Goal: Check status: Check status

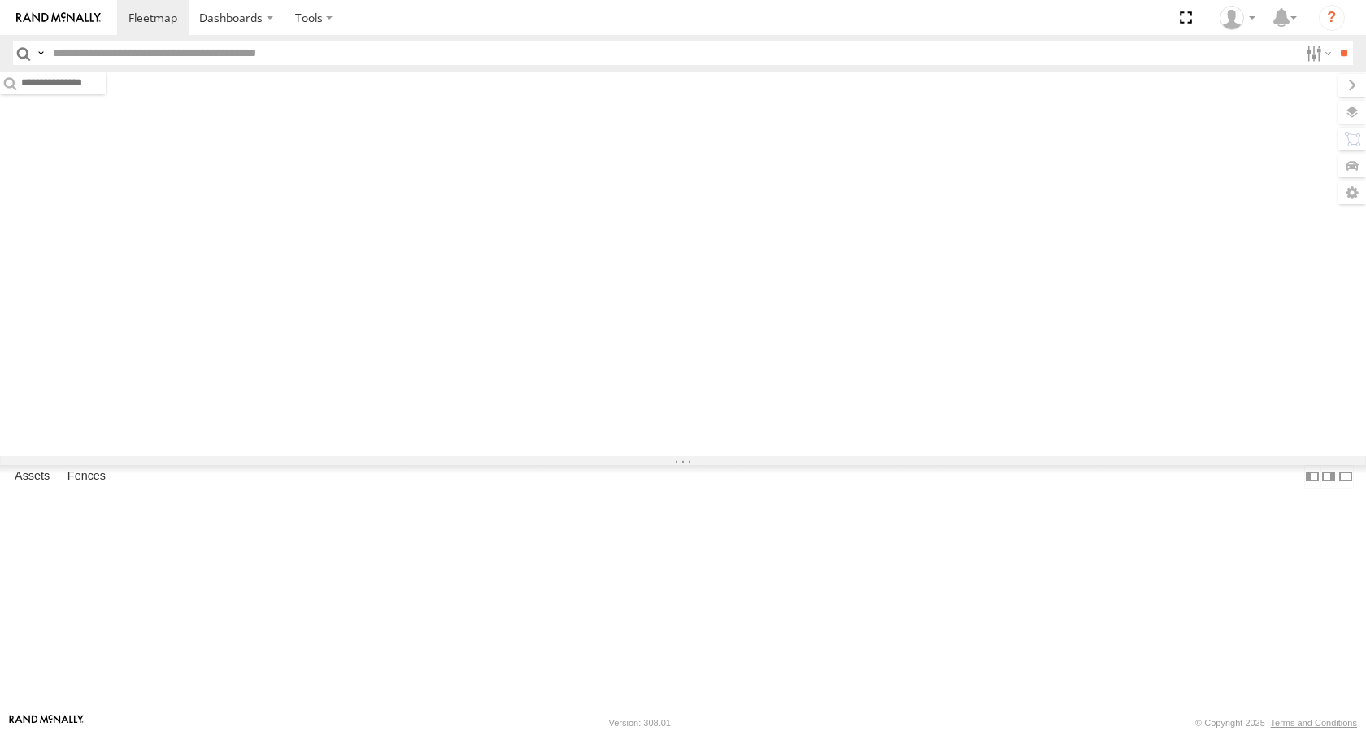
type input "******"
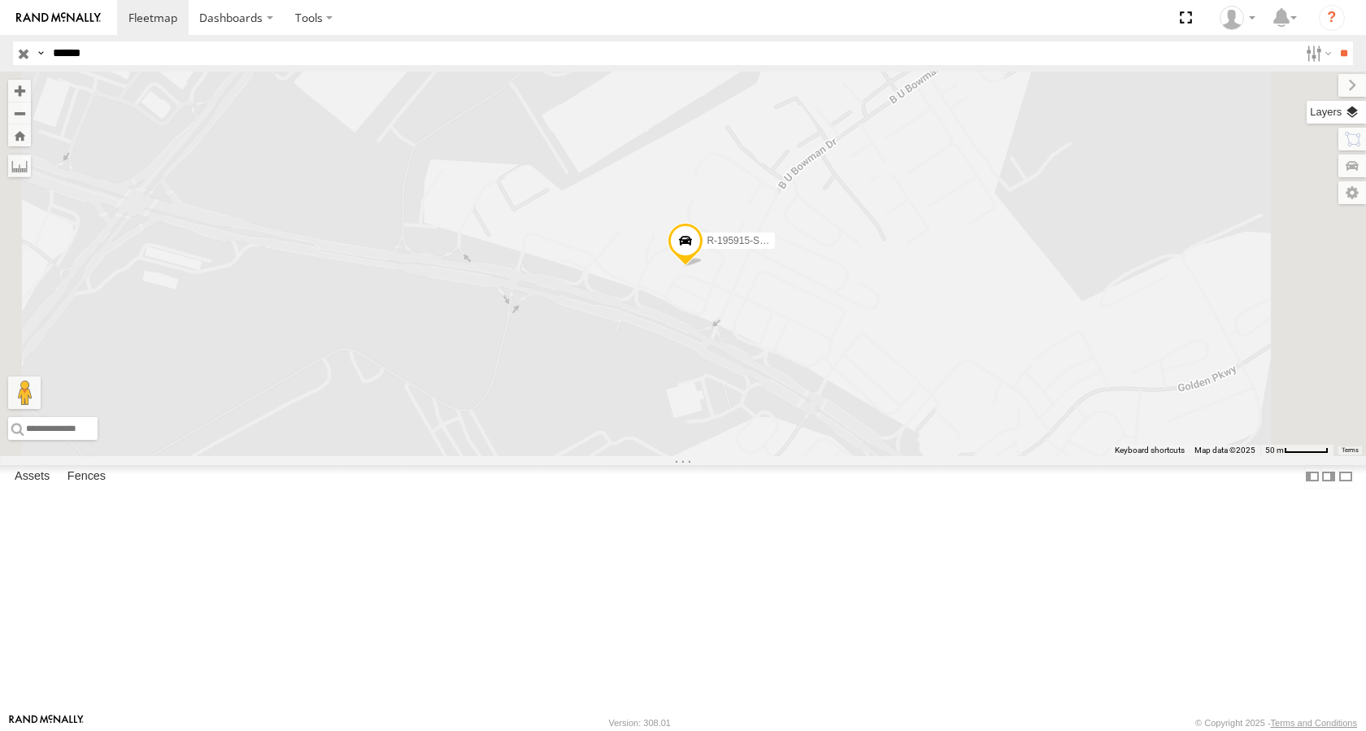
click at [1351, 114] on label at bounding box center [1336, 112] width 59 height 23
click at [0, 0] on span "Basemaps" at bounding box center [0, 0] width 0 height 0
click at [0, 0] on span "Satellite + Roadmap" at bounding box center [0, 0] width 0 height 0
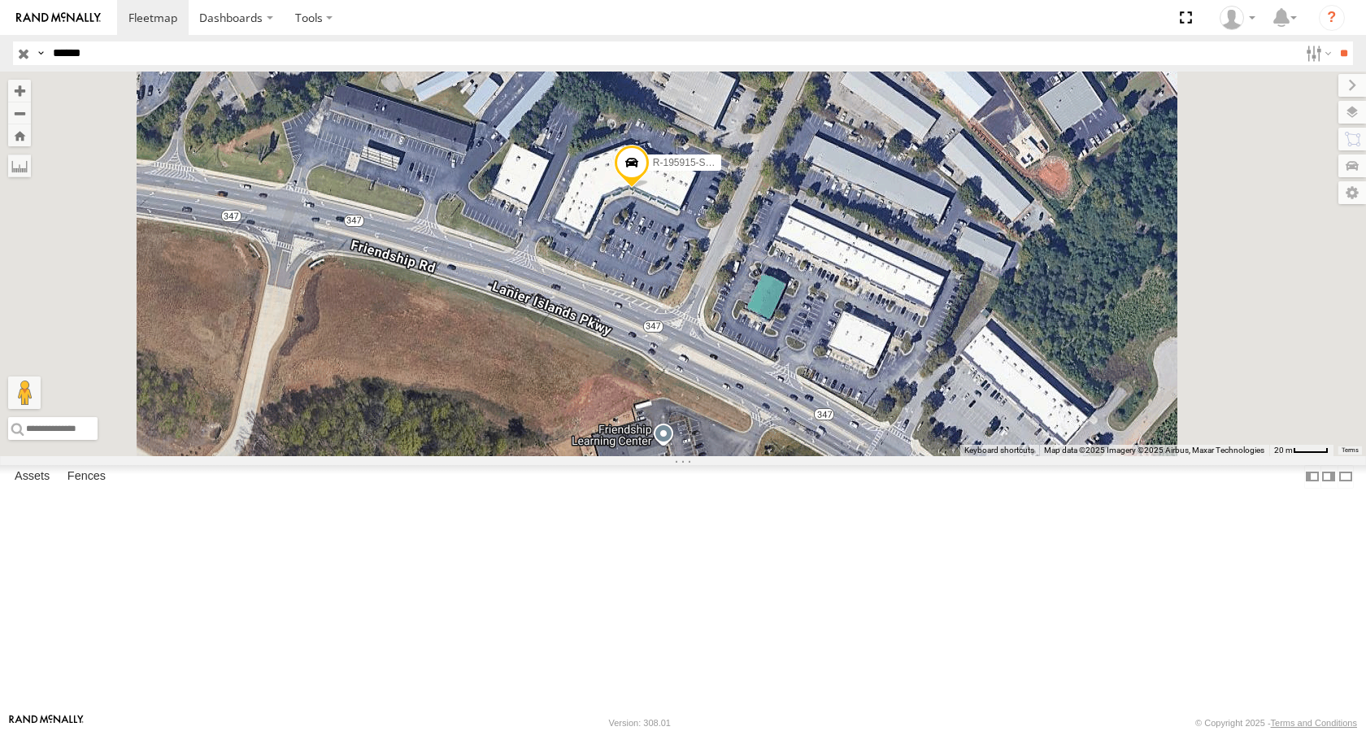
drag, startPoint x: 860, startPoint y: 458, endPoint x: 811, endPoint y: 390, distance: 83.3
click at [811, 390] on div "R-195915-Swing" at bounding box center [683, 264] width 1366 height 385
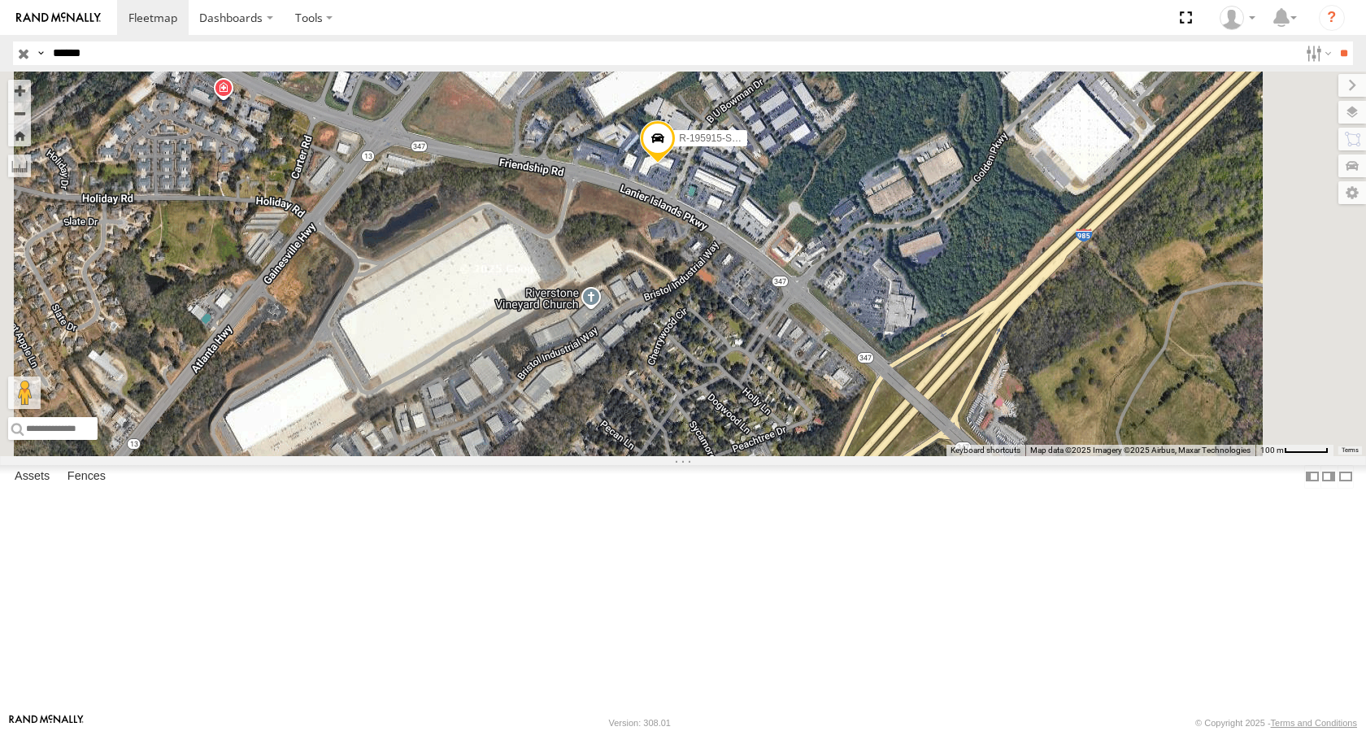
drag, startPoint x: 739, startPoint y: 390, endPoint x: 808, endPoint y: 335, distance: 88.5
click at [808, 335] on div "R-195915-Swing" at bounding box center [683, 264] width 1366 height 385
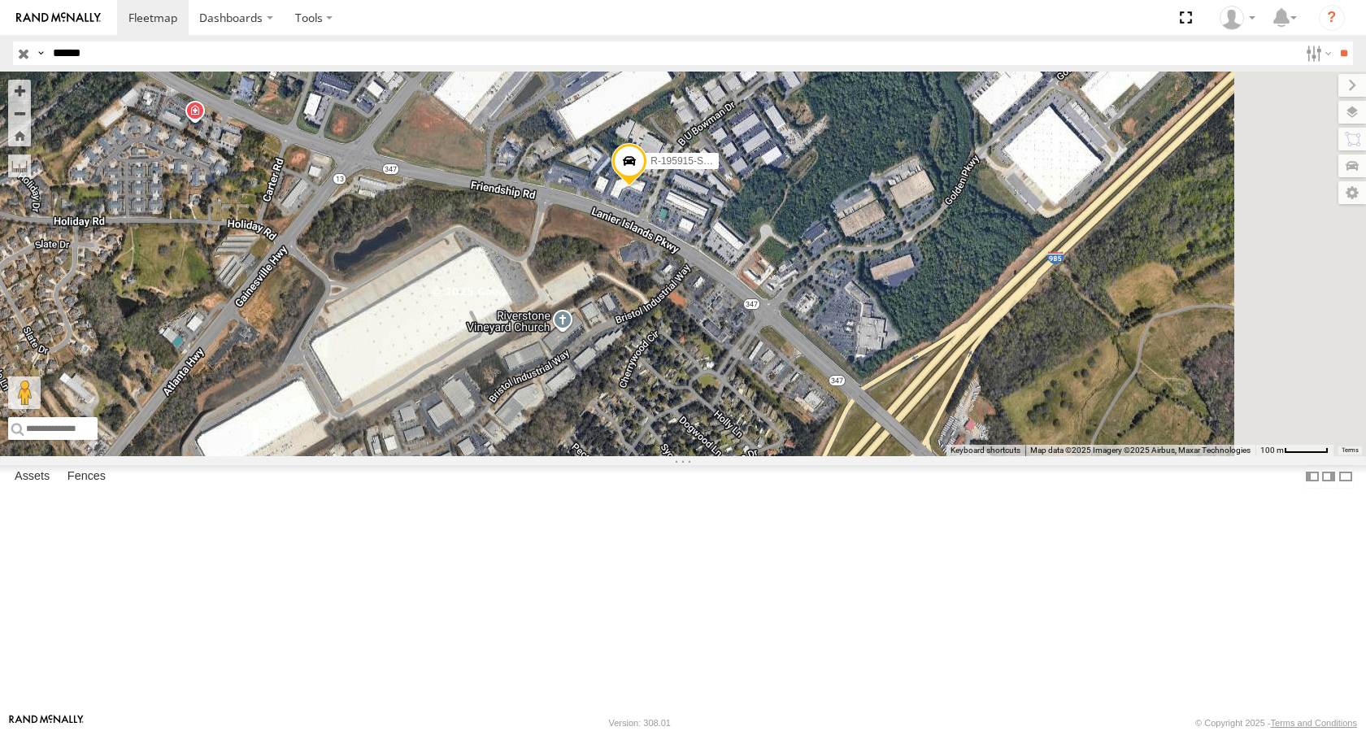
drag, startPoint x: 906, startPoint y: 336, endPoint x: 846, endPoint y: 375, distance: 71.0
click at [872, 364] on div "R-195915-Swing" at bounding box center [683, 264] width 1366 height 385
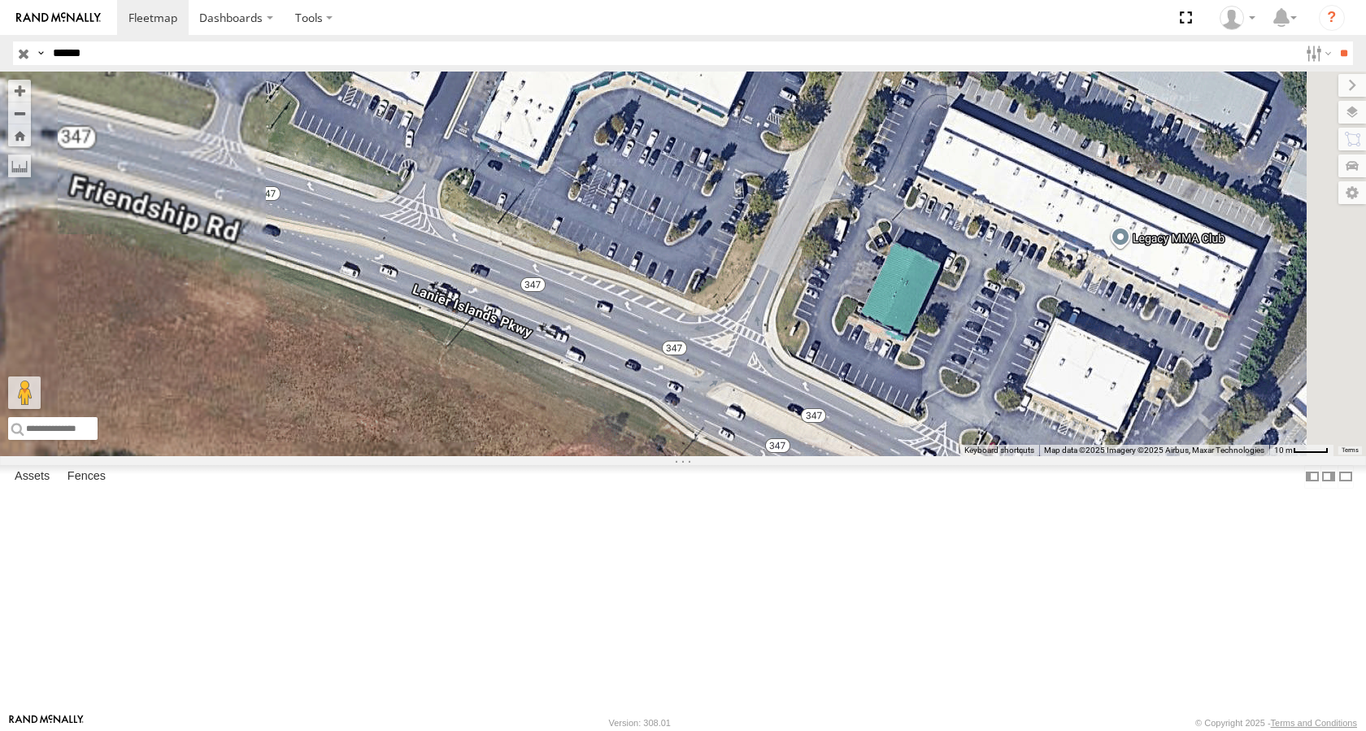
drag, startPoint x: 885, startPoint y: 268, endPoint x: 841, endPoint y: 355, distance: 96.7
click at [841, 355] on div "R-195915-Swing" at bounding box center [683, 264] width 1366 height 385
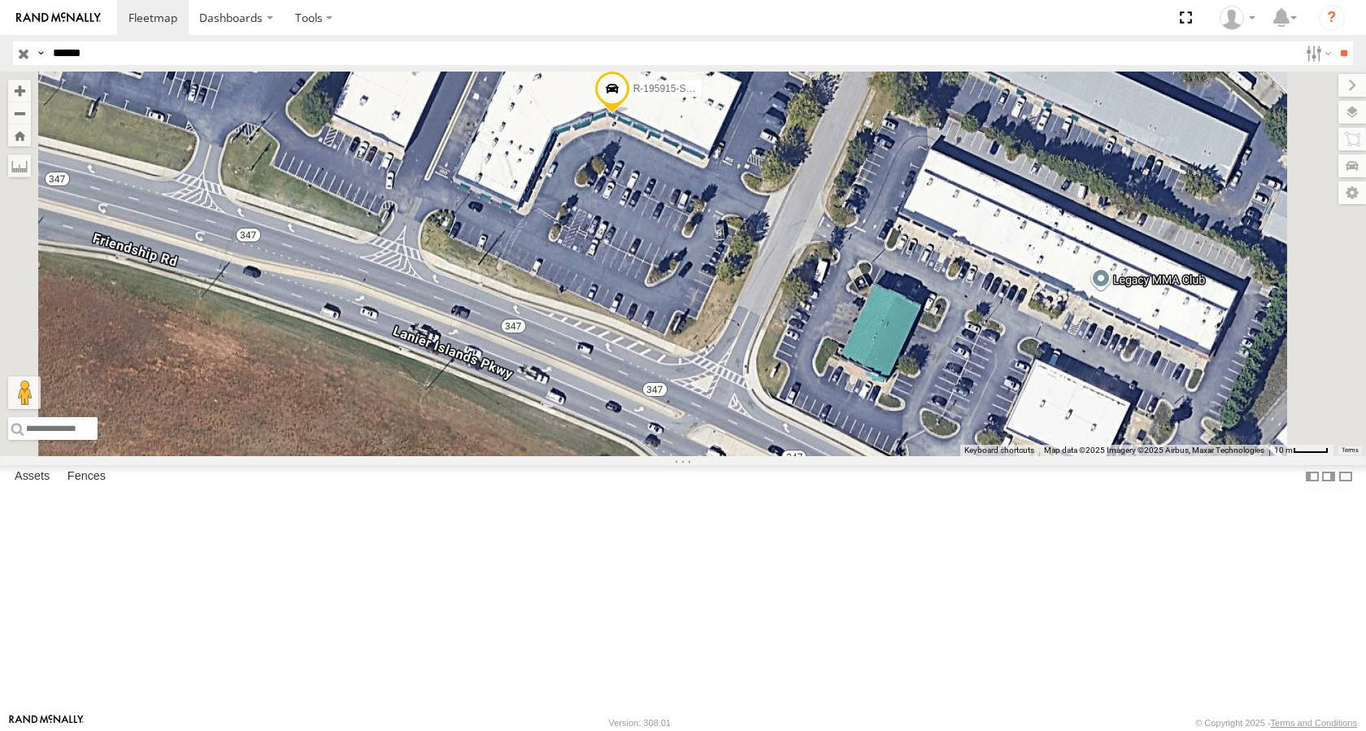
drag, startPoint x: 815, startPoint y: 328, endPoint x: 806, endPoint y: 350, distance: 24.5
click at [806, 350] on div "R-195915-Swing" at bounding box center [683, 264] width 1366 height 385
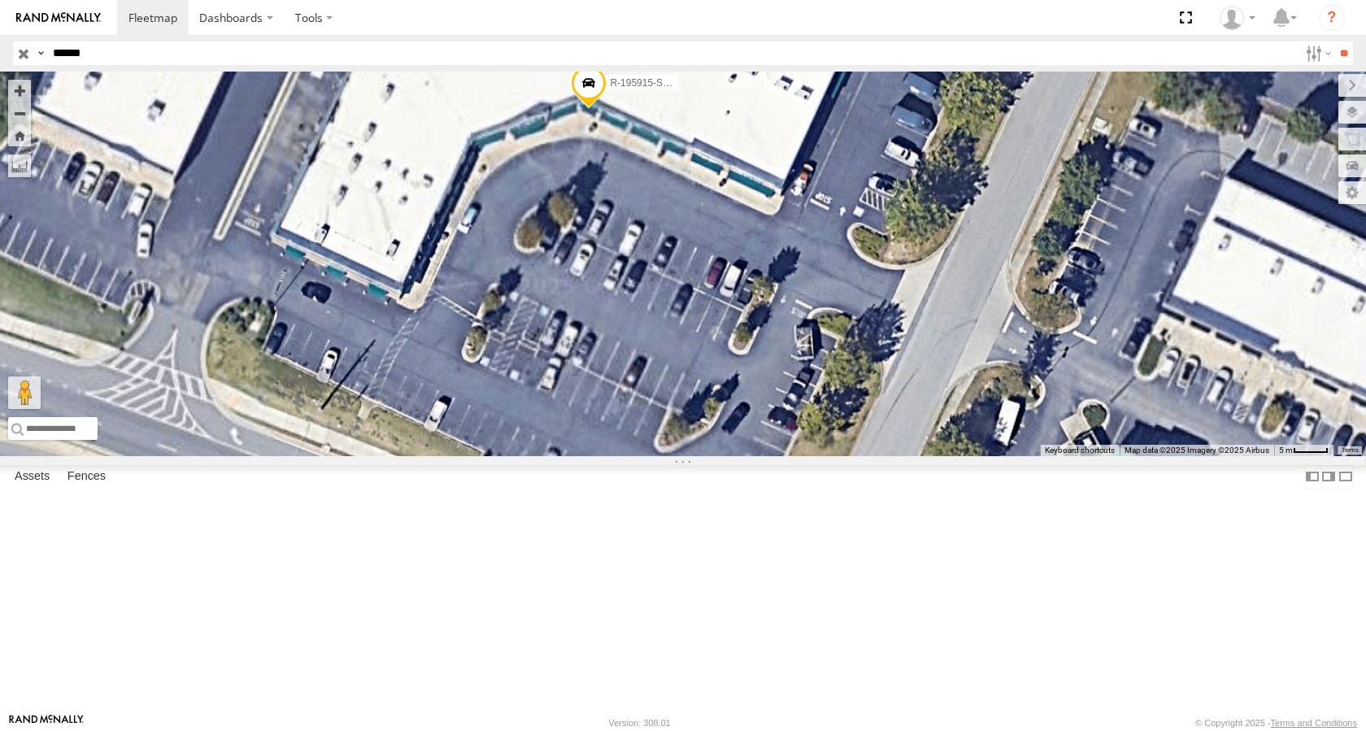
drag, startPoint x: 744, startPoint y: 368, endPoint x: 783, endPoint y: 315, distance: 65.7
click at [783, 315] on div "R-195915-Swing" at bounding box center [683, 264] width 1366 height 385
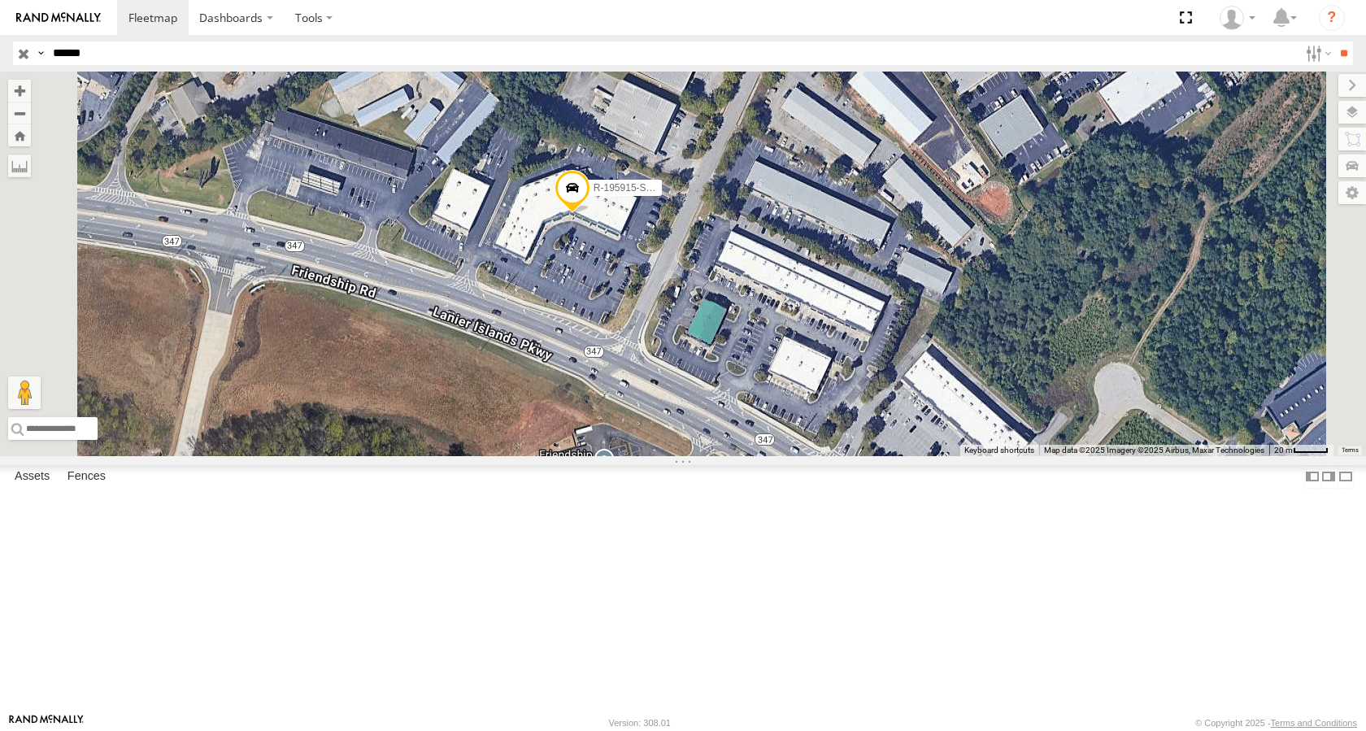
drag, startPoint x: 758, startPoint y: 297, endPoint x: 720, endPoint y: 372, distance: 84.4
click at [720, 372] on div "R-195915-Swing" at bounding box center [683, 264] width 1366 height 385
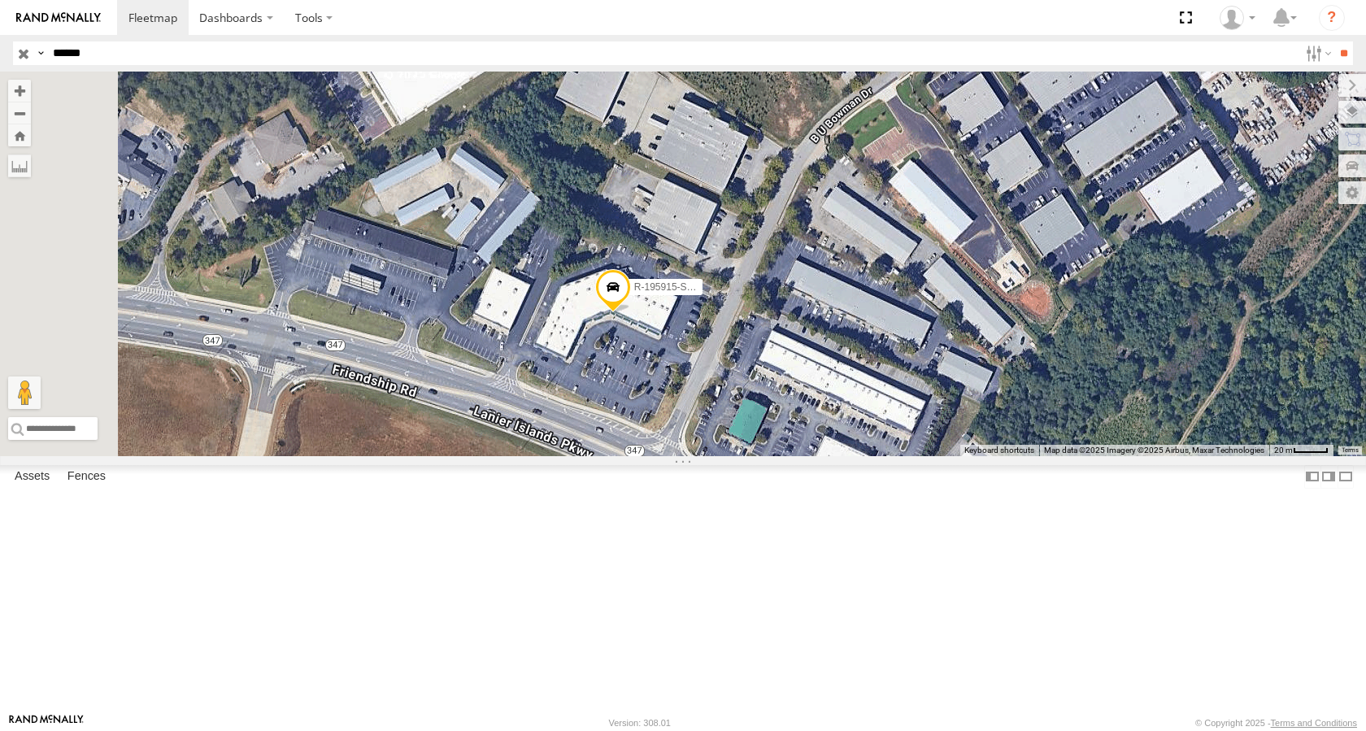
drag, startPoint x: 707, startPoint y: 328, endPoint x: 747, endPoint y: 429, distance: 109.2
click at [747, 429] on div "R-195915-Swing" at bounding box center [683, 264] width 1366 height 385
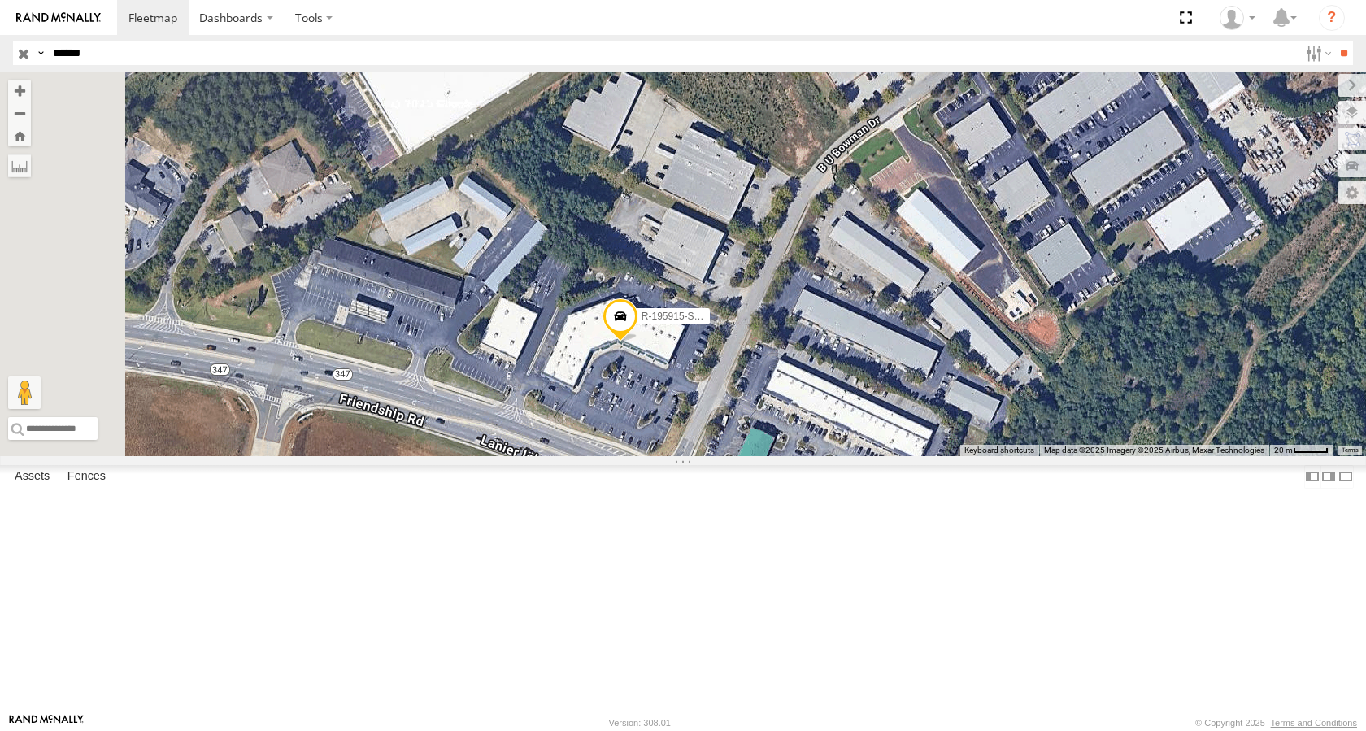
drag, startPoint x: 736, startPoint y: 368, endPoint x: 749, endPoint y: 403, distance: 37.3
click at [749, 403] on div "R-195915-Swing" at bounding box center [683, 264] width 1366 height 385
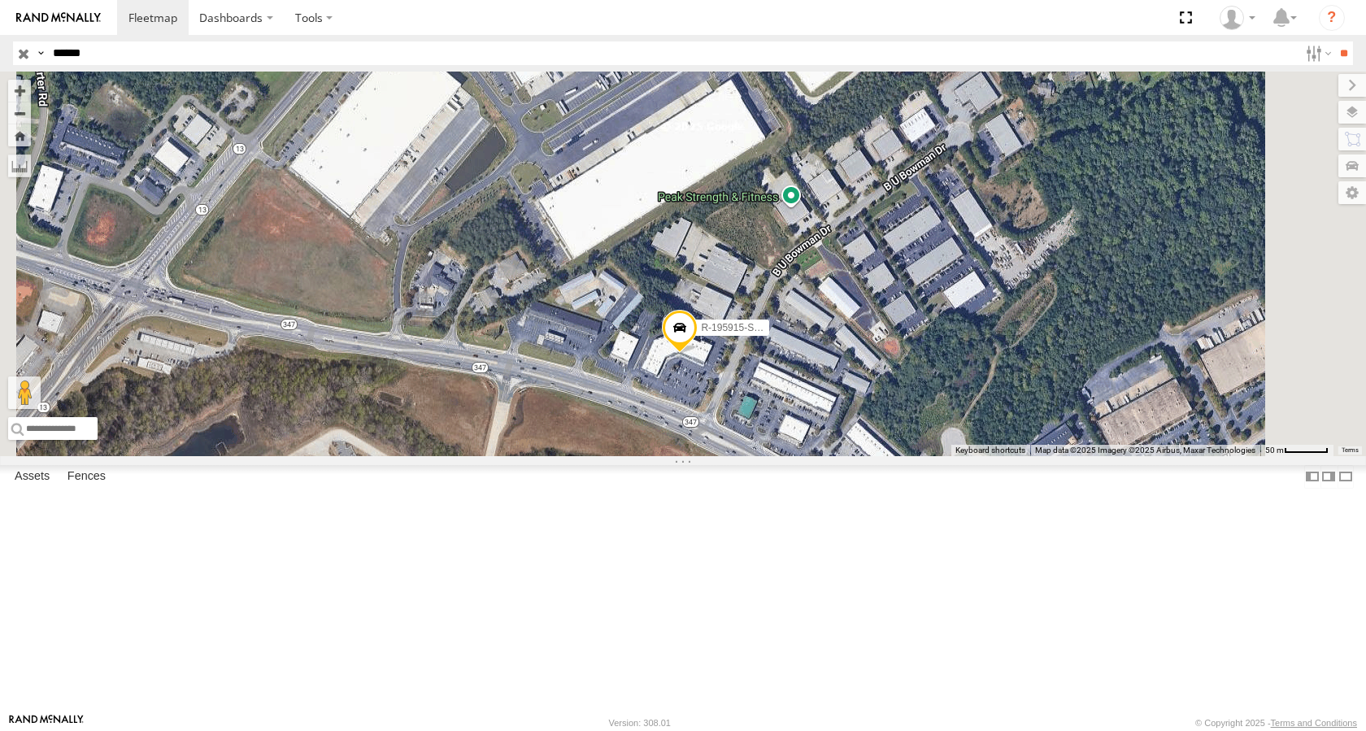
drag, startPoint x: 845, startPoint y: 355, endPoint x: 922, endPoint y: 408, distance: 93.6
click at [922, 408] on div "R-195915-Swing" at bounding box center [683, 264] width 1366 height 385
click at [482, 385] on div "R-195915-Swing" at bounding box center [683, 264] width 1366 height 385
drag, startPoint x: 481, startPoint y: 315, endPoint x: 685, endPoint y: 346, distance: 206.4
click at [686, 345] on div "R-195915-Swing" at bounding box center [683, 264] width 1366 height 385
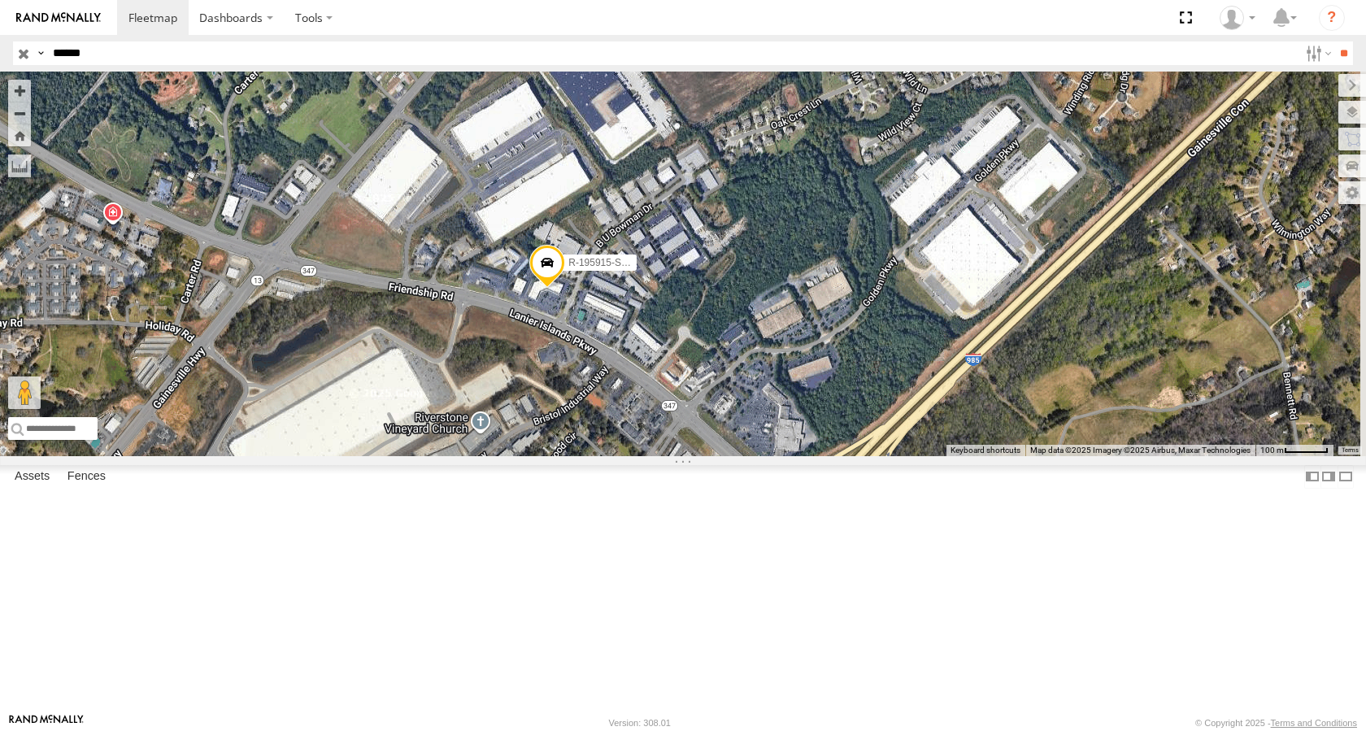
drag, startPoint x: 711, startPoint y: 478, endPoint x: 592, endPoint y: 389, distance: 148.6
click at [592, 389] on div "R-195915-Swing" at bounding box center [683, 264] width 1366 height 385
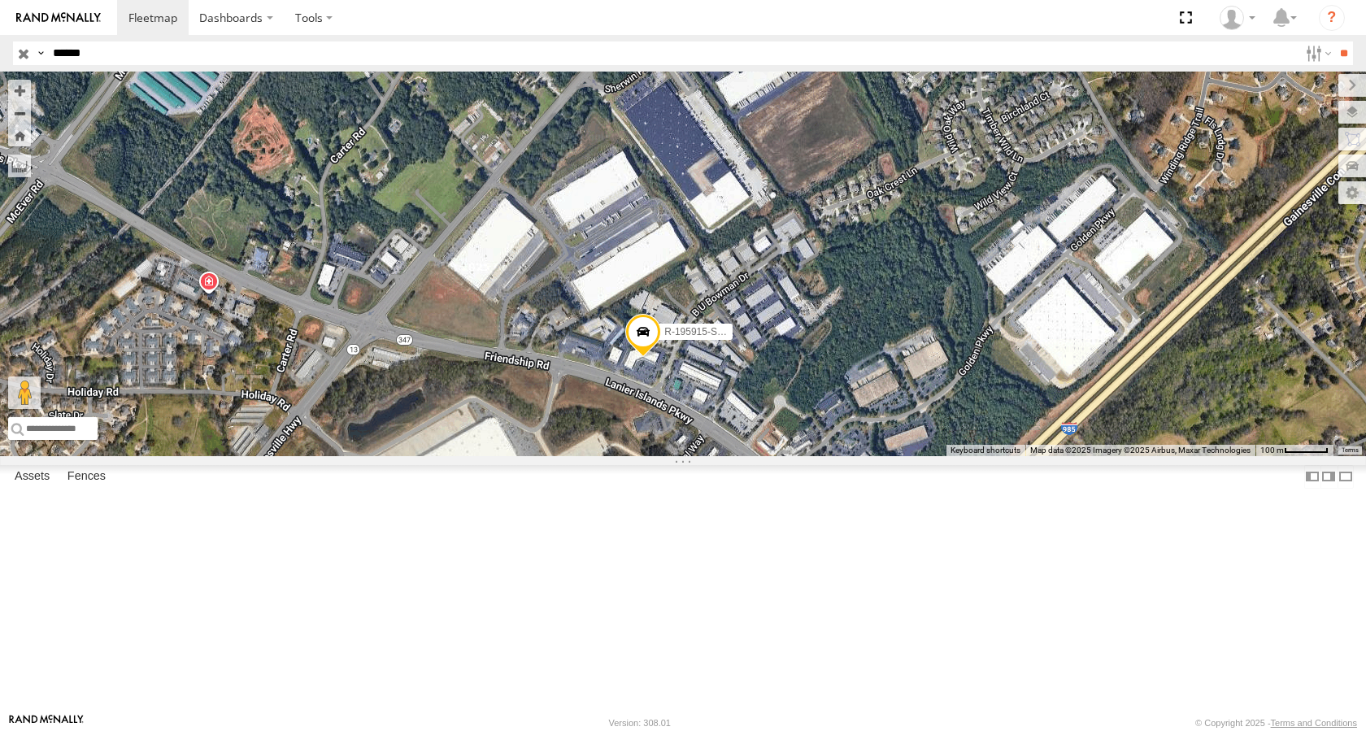
drag, startPoint x: 592, startPoint y: 389, endPoint x: 689, endPoint y: 460, distance: 120.3
click at [689, 456] on div "R-195915-Swing" at bounding box center [683, 264] width 1366 height 385
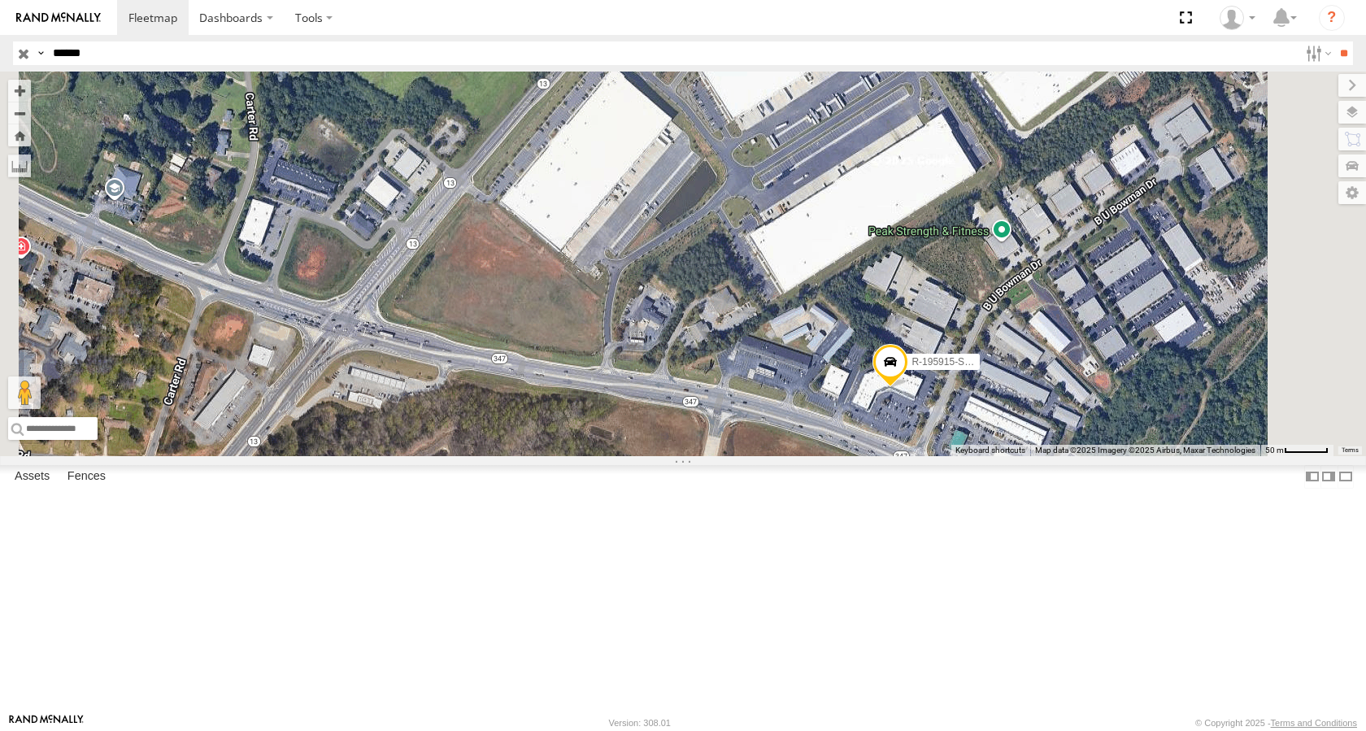
drag, startPoint x: 697, startPoint y: 431, endPoint x: 680, endPoint y: 419, distance: 21.0
click at [680, 419] on div "R-195915-Swing" at bounding box center [683, 264] width 1366 height 385
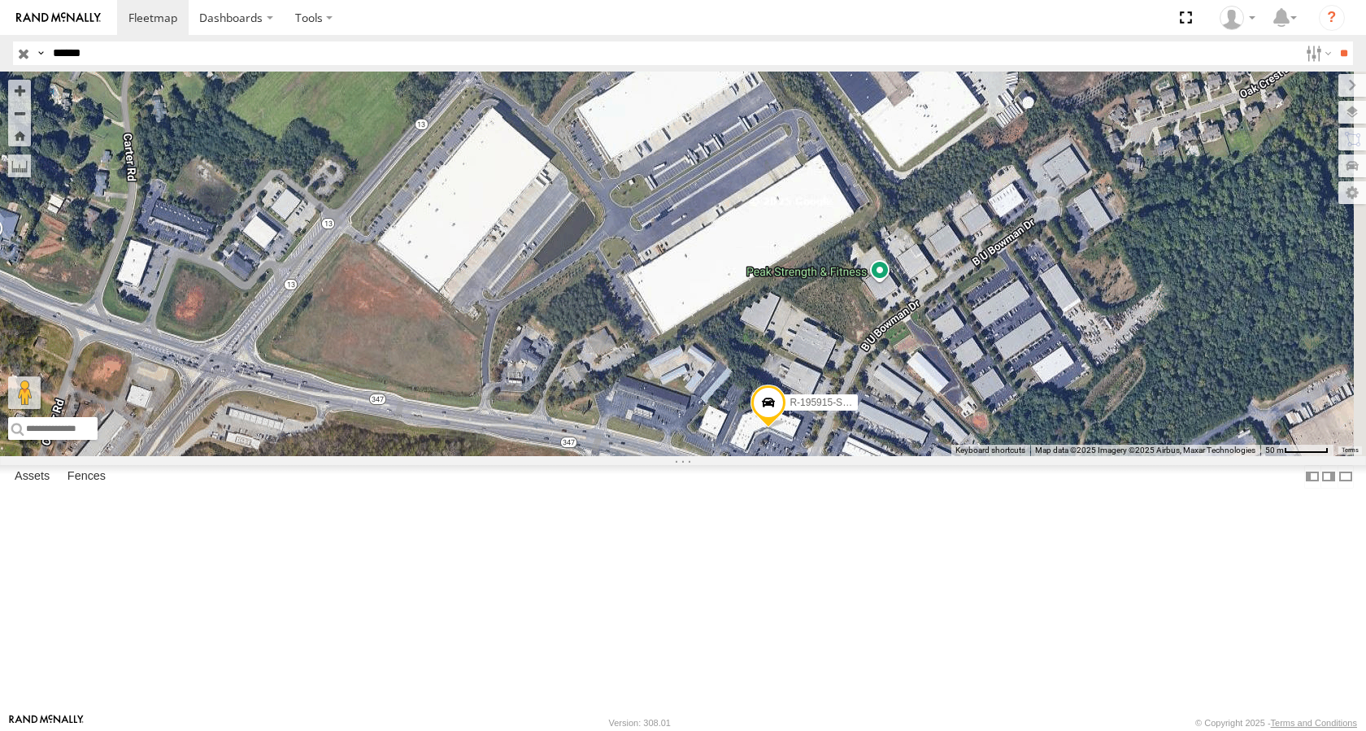
drag, startPoint x: 971, startPoint y: 509, endPoint x: 859, endPoint y: 562, distance: 123.3
click at [859, 456] on div "R-195915-Swing" at bounding box center [683, 264] width 1366 height 385
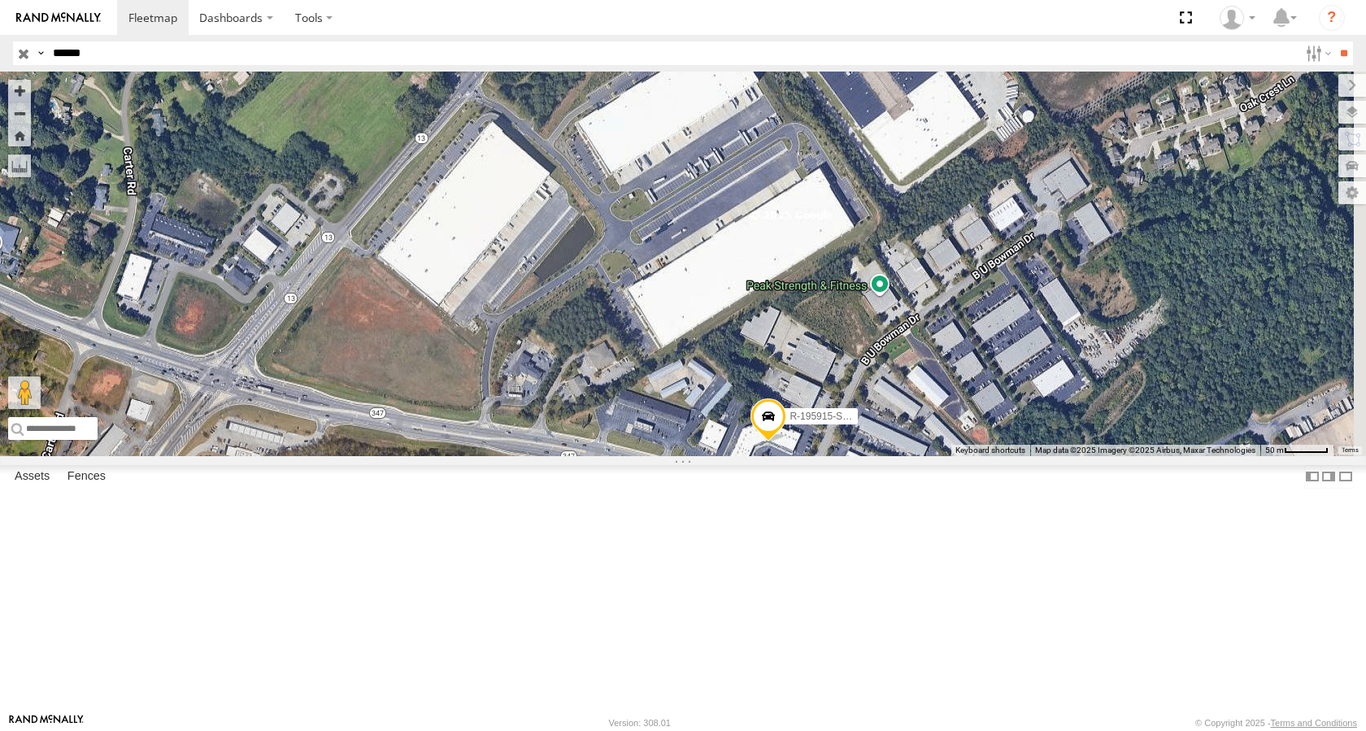
drag, startPoint x: 852, startPoint y: 565, endPoint x: 852, endPoint y: 587, distance: 22.0
click at [852, 456] on div "R-195915-Swing" at bounding box center [683, 264] width 1366 height 385
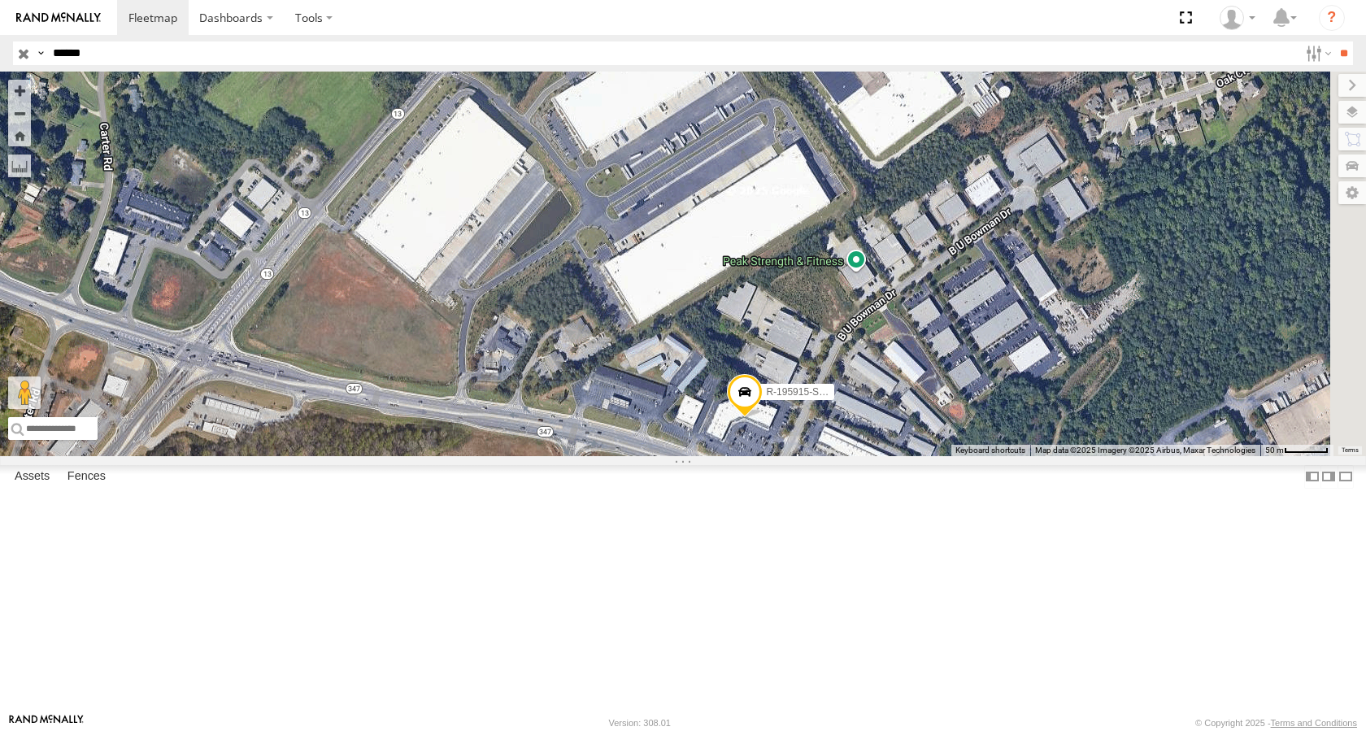
drag, startPoint x: 818, startPoint y: 536, endPoint x: 800, endPoint y: 508, distance: 32.9
click at [800, 456] on div "R-195915-Swing" at bounding box center [683, 264] width 1366 height 385
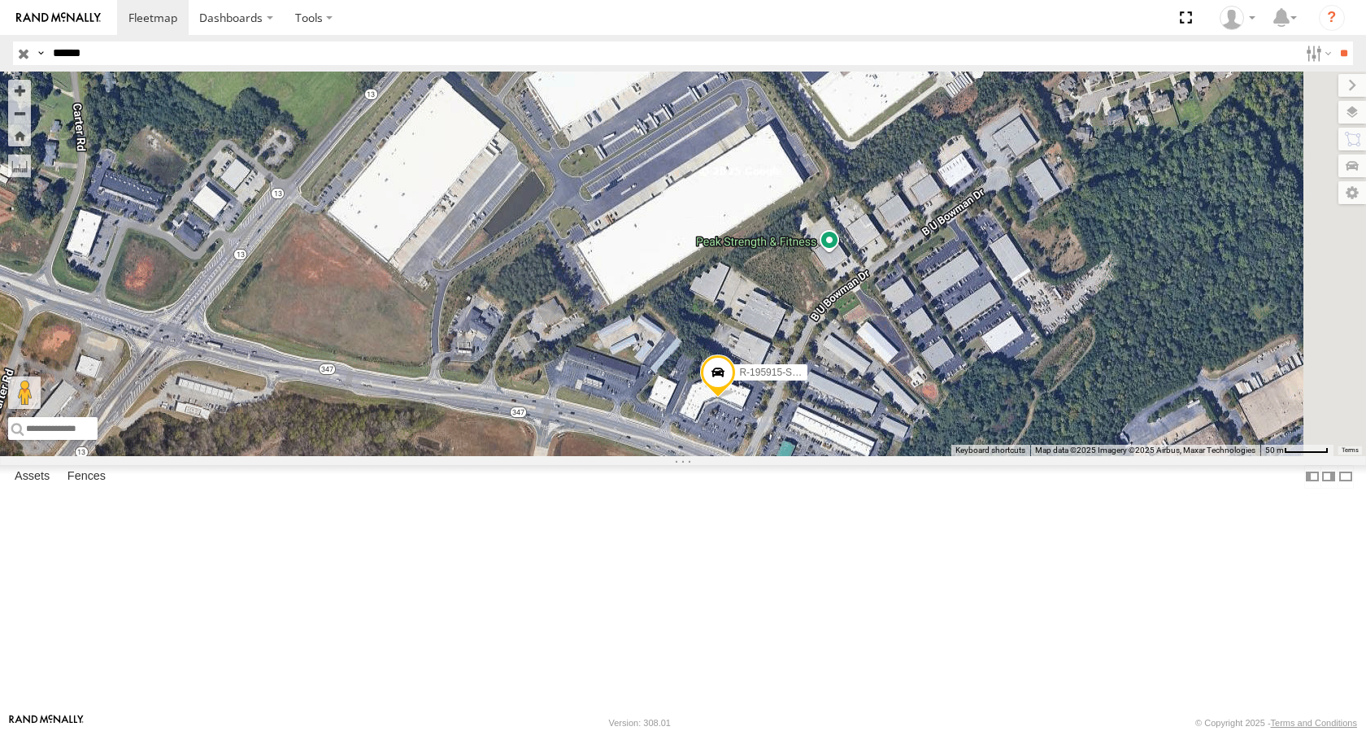
drag, startPoint x: 885, startPoint y: 549, endPoint x: 857, endPoint y: 527, distance: 35.9
click at [857, 456] on div "R-195915-Swing" at bounding box center [683, 264] width 1366 height 385
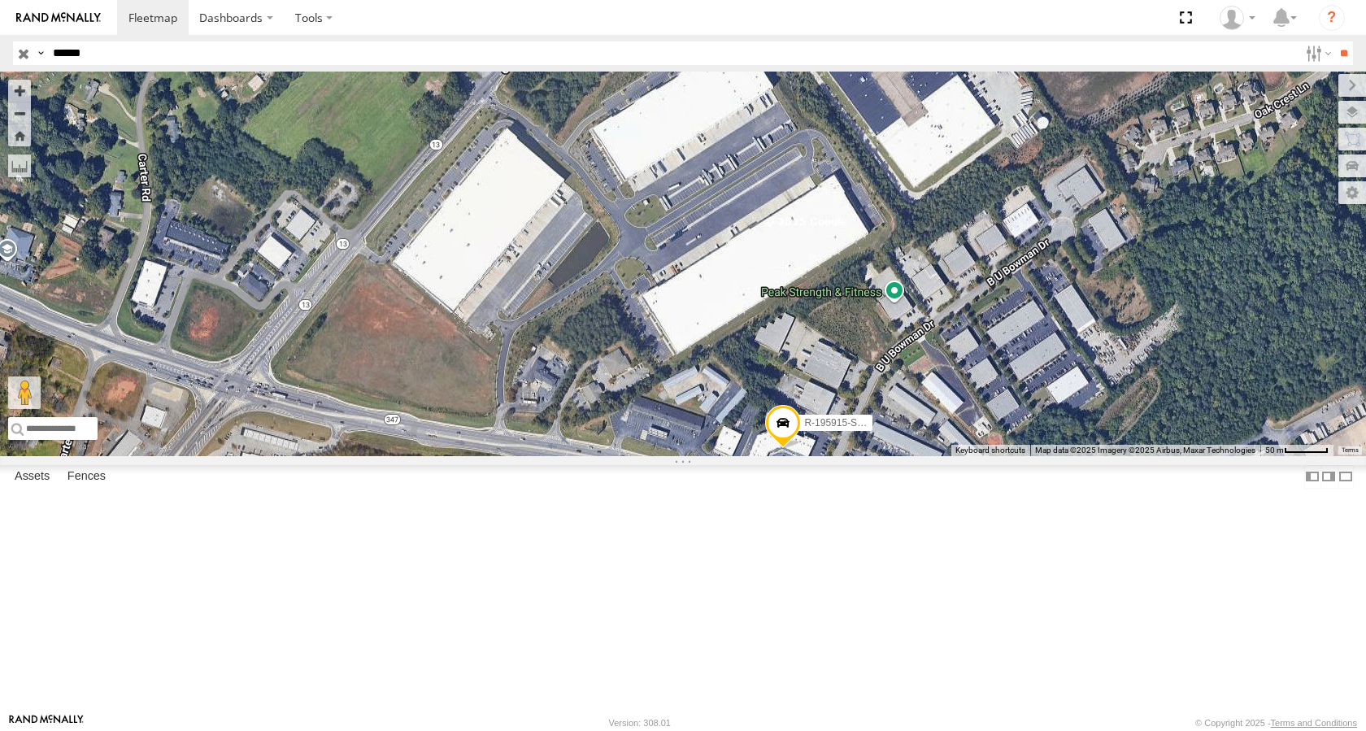
drag, startPoint x: 850, startPoint y: 539, endPoint x: 915, endPoint y: 592, distance: 83.8
click at [915, 456] on div "R-195915-Swing" at bounding box center [683, 264] width 1366 height 385
click at [0, 0] on span at bounding box center [0, 0] width 0 height 0
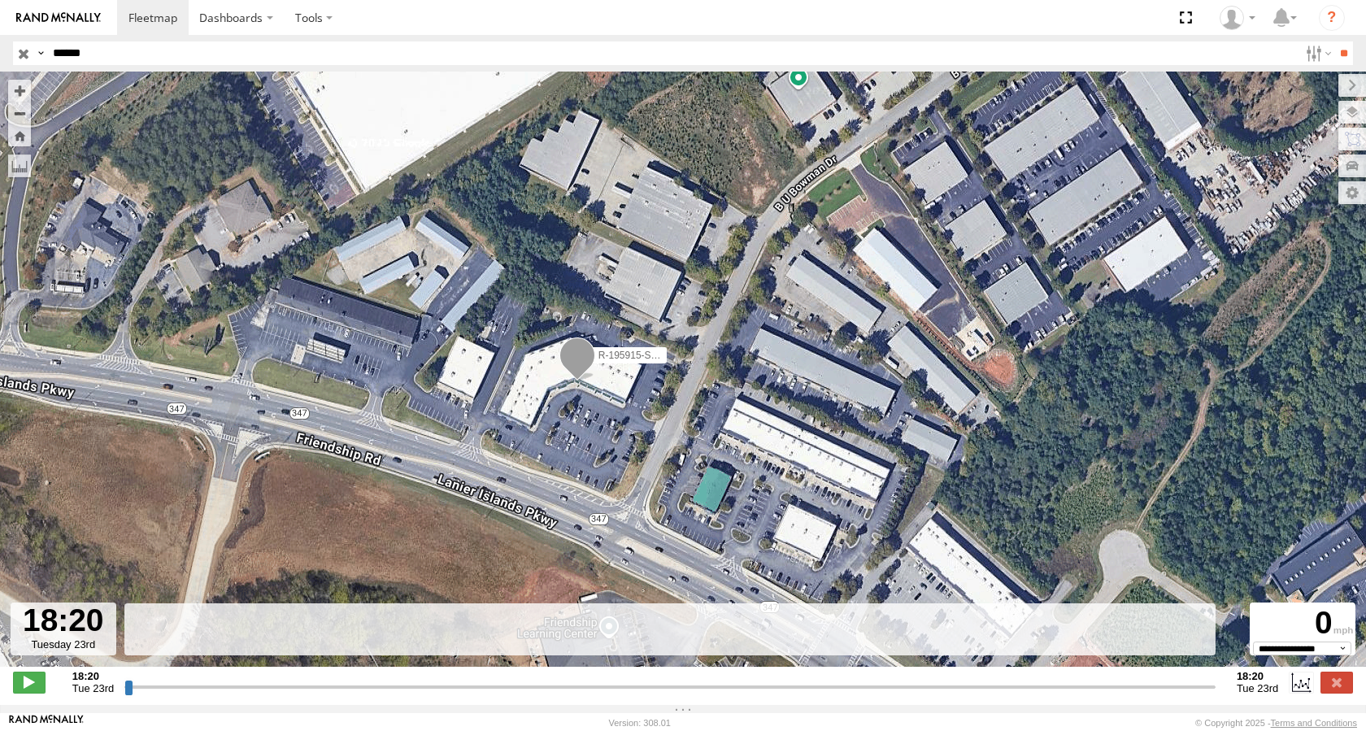
drag, startPoint x: 125, startPoint y: 698, endPoint x: 163, endPoint y: 706, distance: 38.1
click at [163, 694] on input "range" at bounding box center [669, 686] width 1091 height 15
drag, startPoint x: 128, startPoint y: 696, endPoint x: 183, endPoint y: 694, distance: 55.3
click at [183, 694] on input "range" at bounding box center [669, 686] width 1091 height 15
click at [24, 685] on span at bounding box center [29, 682] width 33 height 21
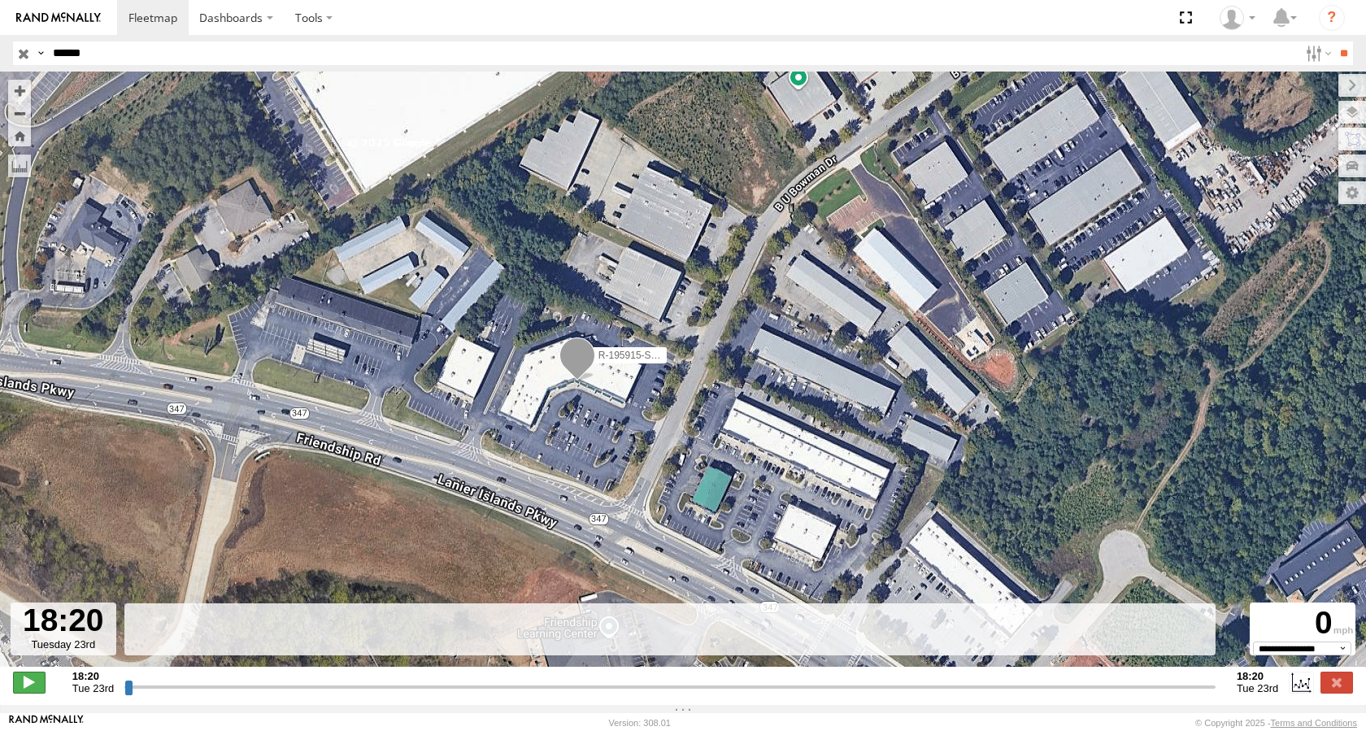
click at [33, 691] on span at bounding box center [29, 682] width 33 height 21
type input "**********"
drag, startPoint x: 129, startPoint y: 693, endPoint x: 187, endPoint y: 692, distance: 57.7
click at [187, 692] on input "range" at bounding box center [669, 686] width 1091 height 15
click at [128, 694] on input "range" at bounding box center [669, 686] width 1091 height 15
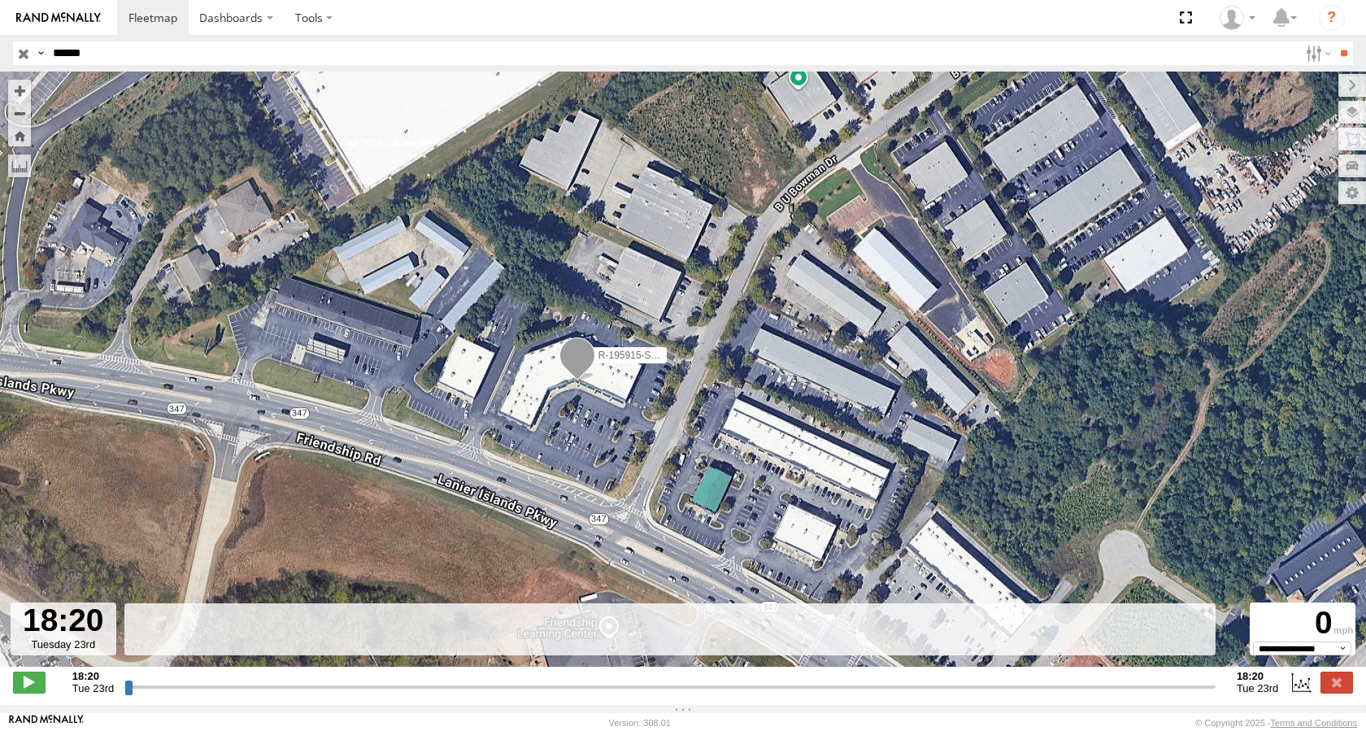
click at [128, 694] on input "range" at bounding box center [669, 686] width 1091 height 15
click at [165, 694] on input "range" at bounding box center [669, 686] width 1091 height 15
click at [171, 694] on input "range" at bounding box center [669, 686] width 1091 height 15
drag, startPoint x: 216, startPoint y: 696, endPoint x: 269, endPoint y: 696, distance: 52.9
click at [230, 694] on input "range" at bounding box center [669, 686] width 1091 height 15
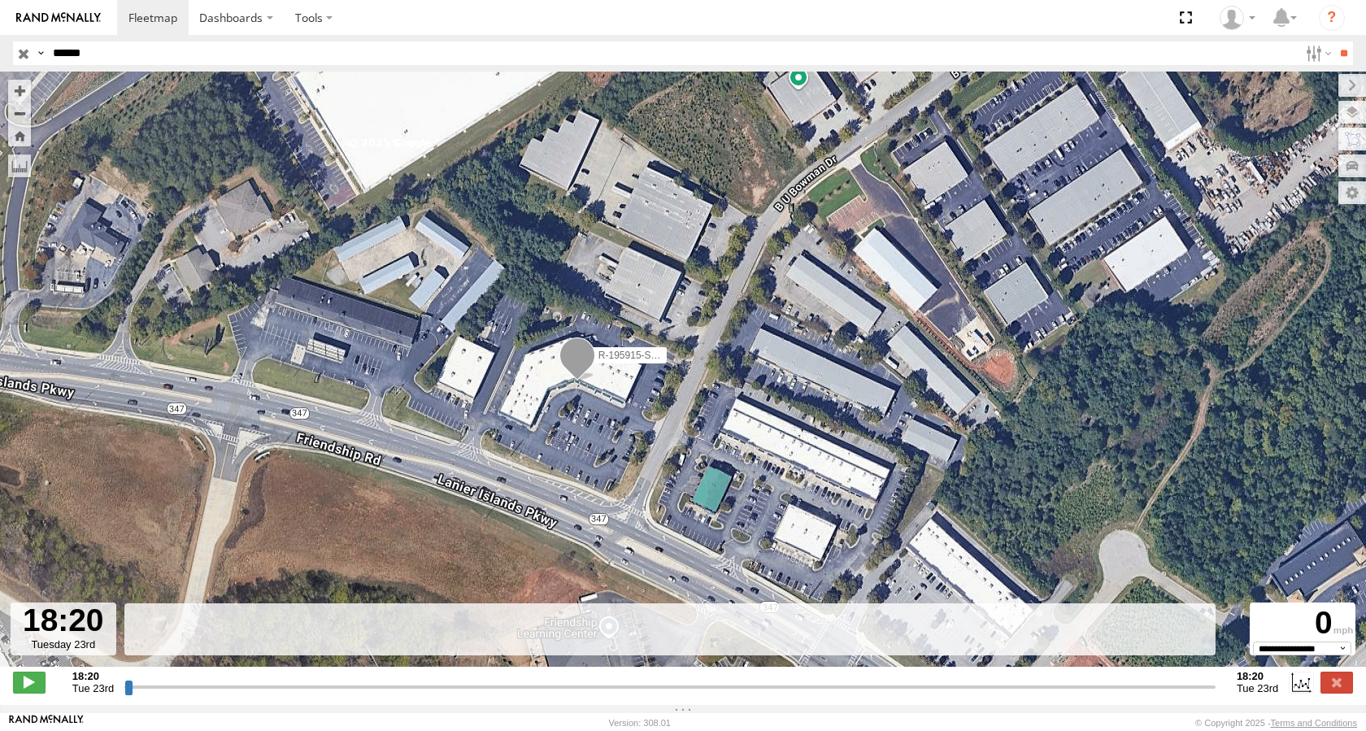
drag, startPoint x: 297, startPoint y: 693, endPoint x: 359, endPoint y: 688, distance: 62.8
click at [308, 693] on input "range" at bounding box center [669, 686] width 1091 height 15
drag, startPoint x: 359, startPoint y: 688, endPoint x: 429, endPoint y: 689, distance: 69.1
click at [406, 689] on input "range" at bounding box center [669, 686] width 1091 height 15
click at [442, 689] on input "range" at bounding box center [669, 686] width 1091 height 15
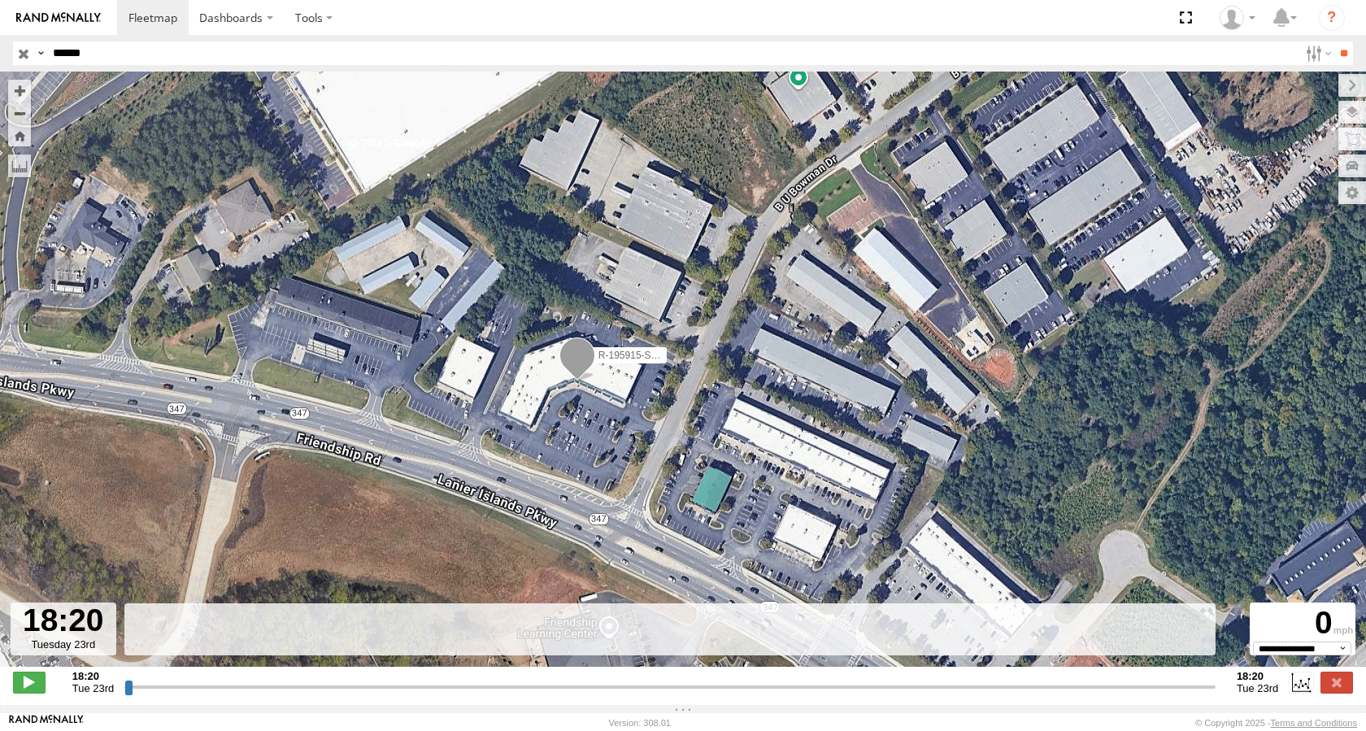
drag, startPoint x: 305, startPoint y: 635, endPoint x: 364, endPoint y: 637, distance: 59.4
click at [307, 635] on rect at bounding box center [669, 629] width 1091 height 53
click at [644, 637] on rect at bounding box center [669, 629] width 1091 height 53
click at [222, 546] on div "R-195915-Swing" at bounding box center [683, 378] width 1366 height 612
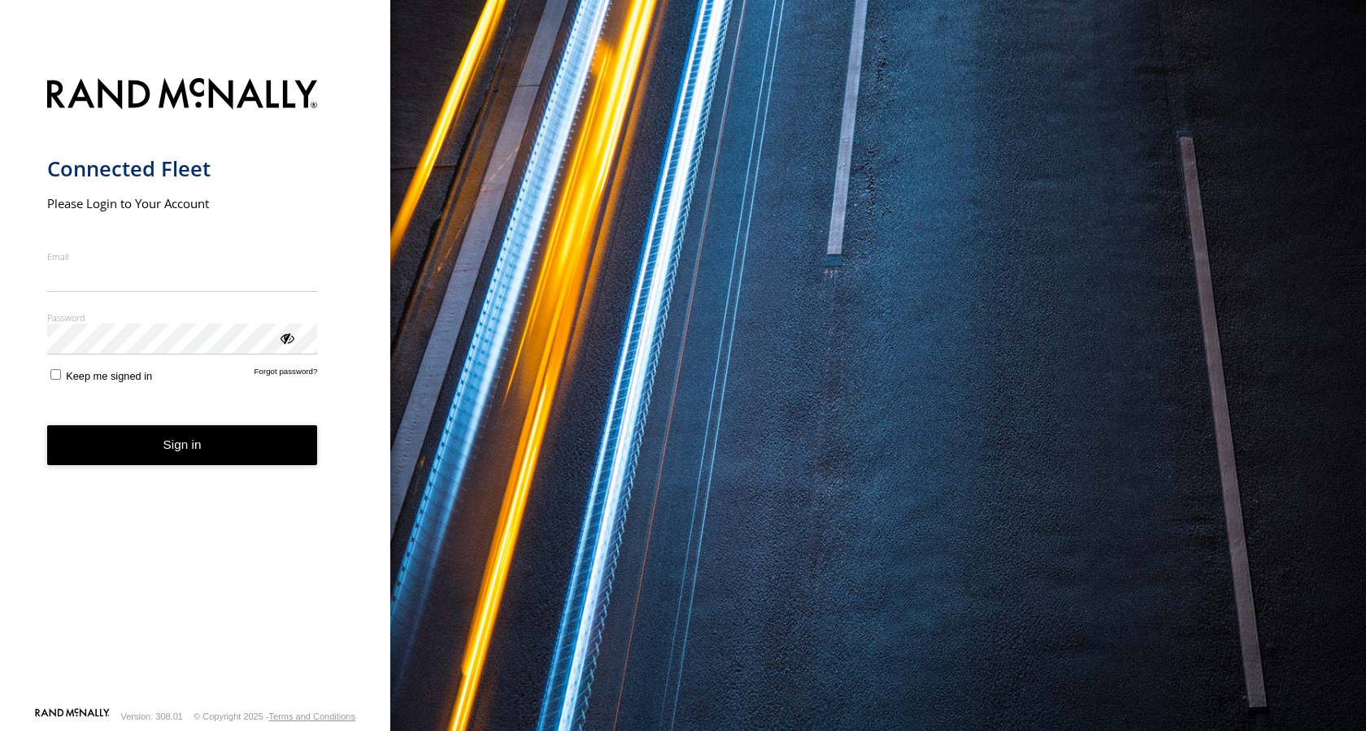
type input "**********"
click at [162, 446] on button "Sign in" at bounding box center [182, 445] width 271 height 40
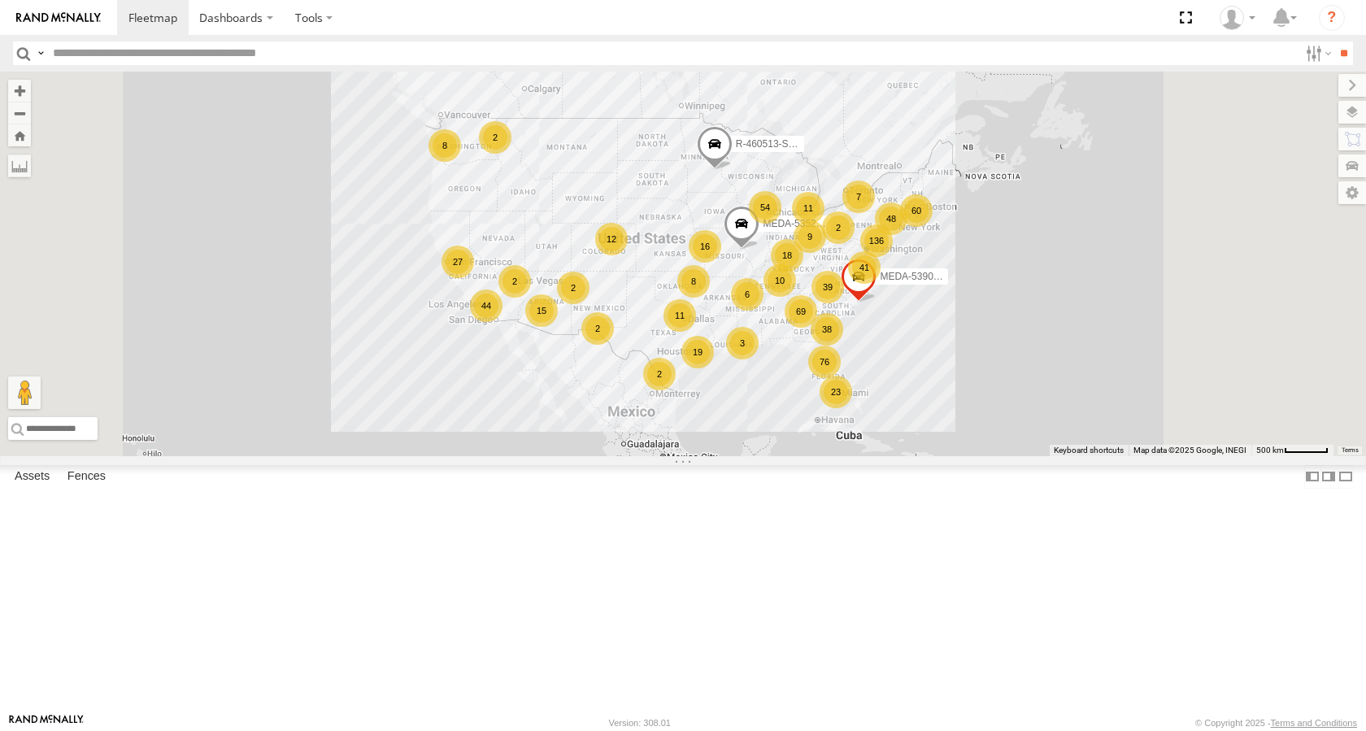
click at [115, 54] on input "text" at bounding box center [672, 53] width 1252 height 24
type input "******"
click at [1334, 41] on input "**" at bounding box center [1343, 53] width 19 height 24
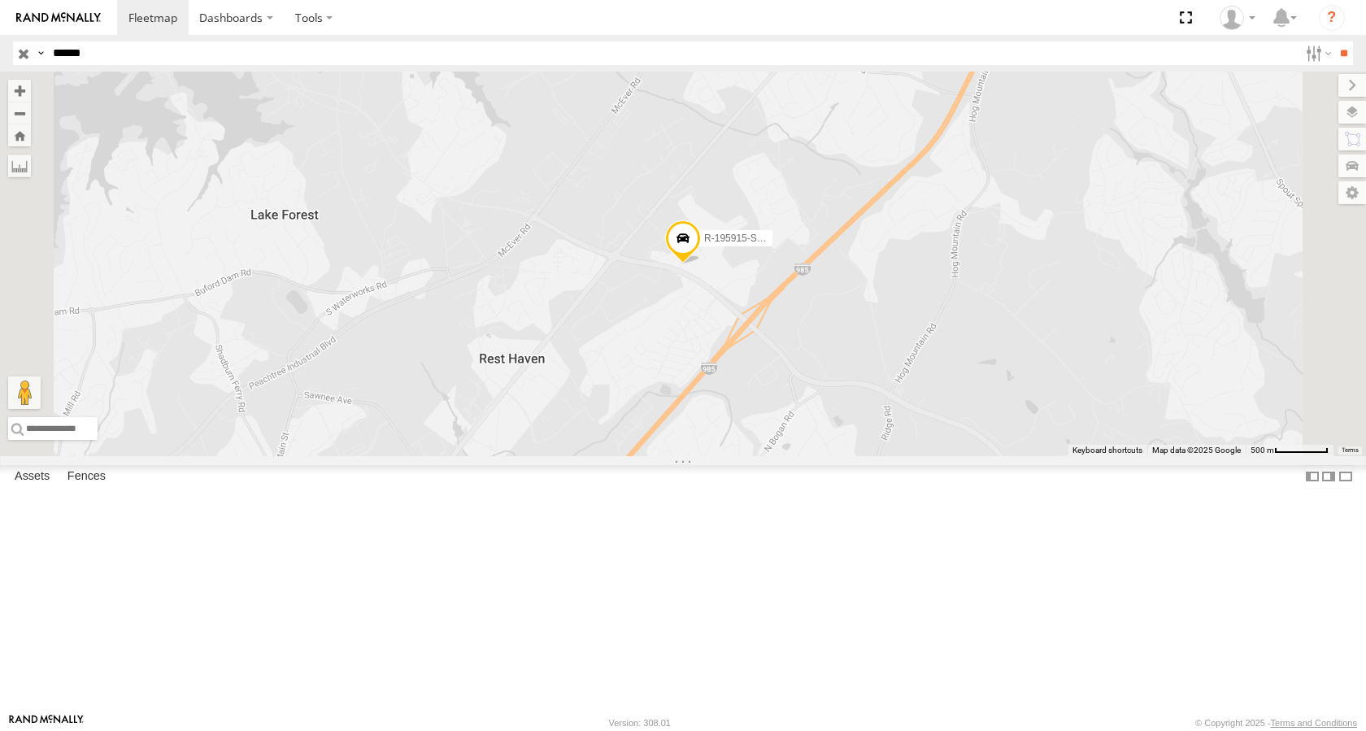
click at [0, 0] on div "R-195915-Swing" at bounding box center [0, 0] width 0 height 0
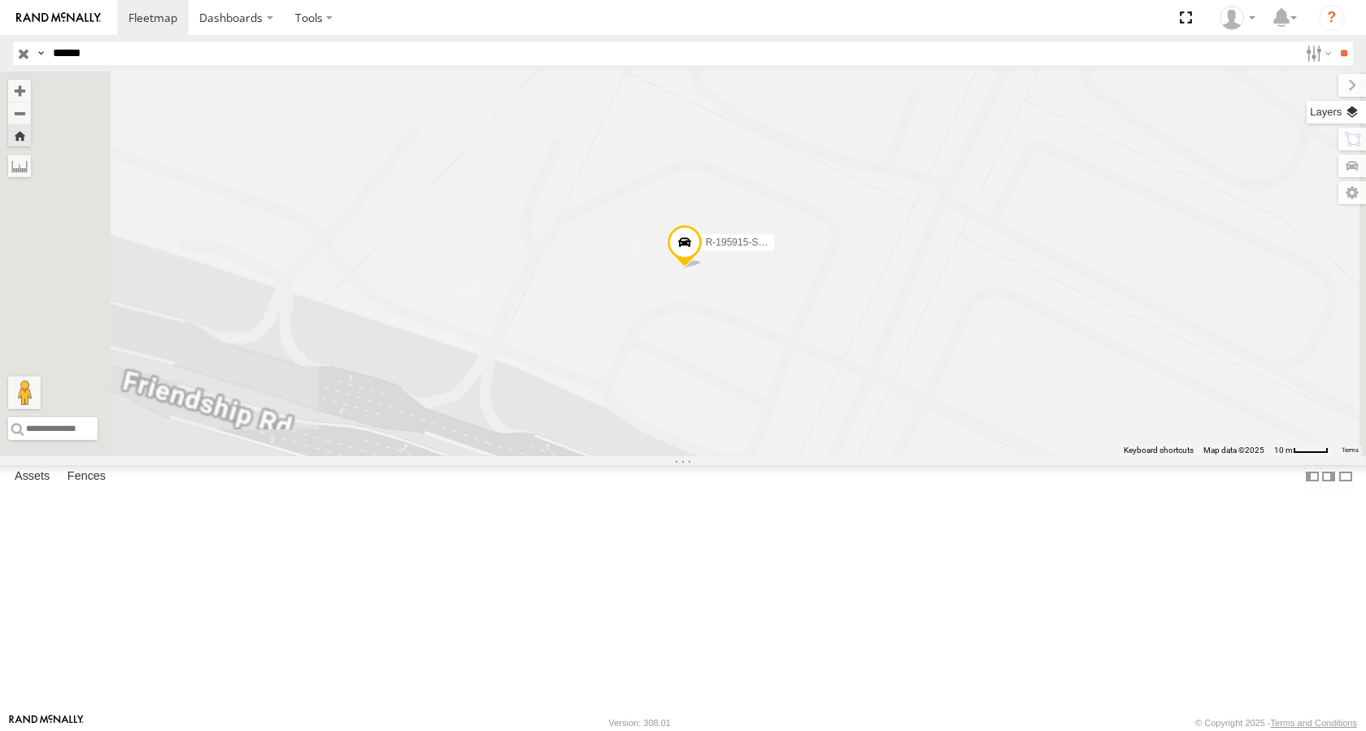
click at [1352, 113] on label at bounding box center [1336, 112] width 59 height 23
click at [0, 0] on span "Basemaps" at bounding box center [0, 0] width 0 height 0
click at [0, 0] on span "Satellite + Roadmap" at bounding box center [0, 0] width 0 height 0
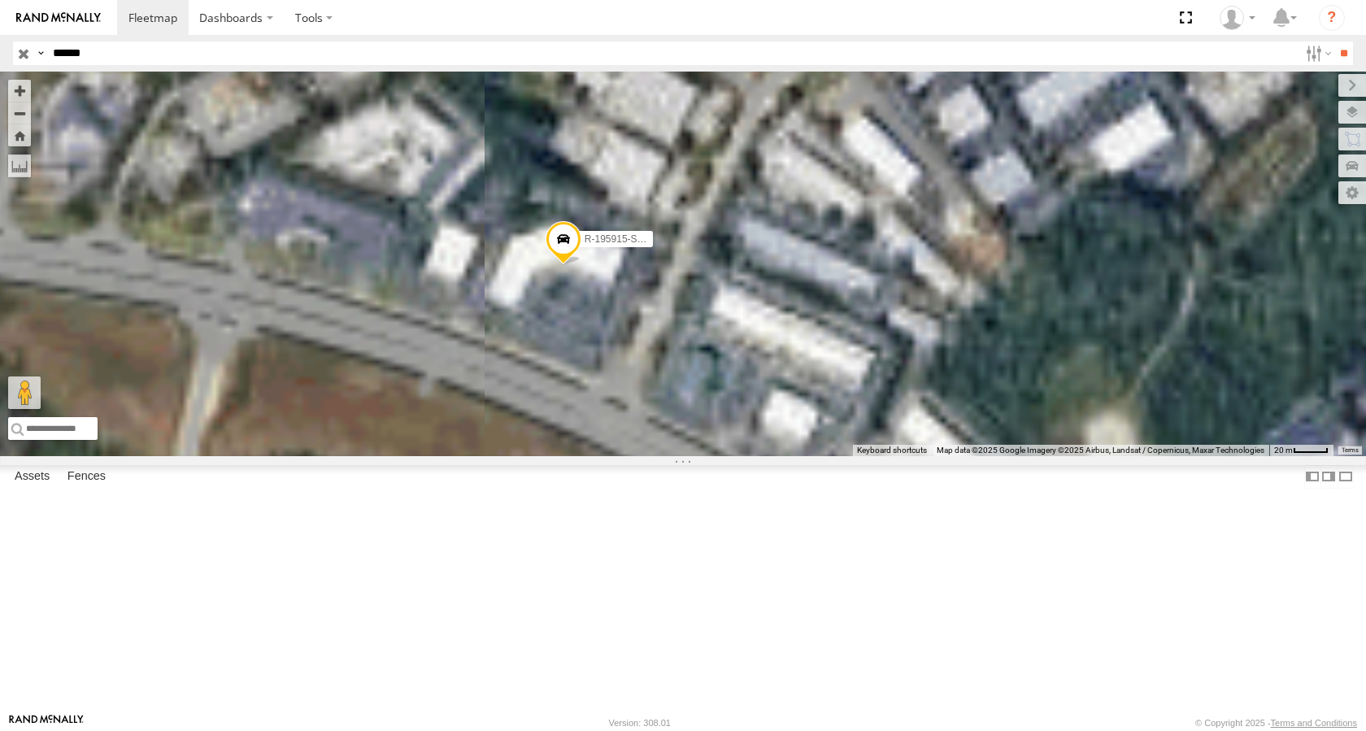
drag, startPoint x: 771, startPoint y: 411, endPoint x: 820, endPoint y: 442, distance: 58.2
click at [820, 442] on div "R-195915-Swing" at bounding box center [683, 264] width 1366 height 385
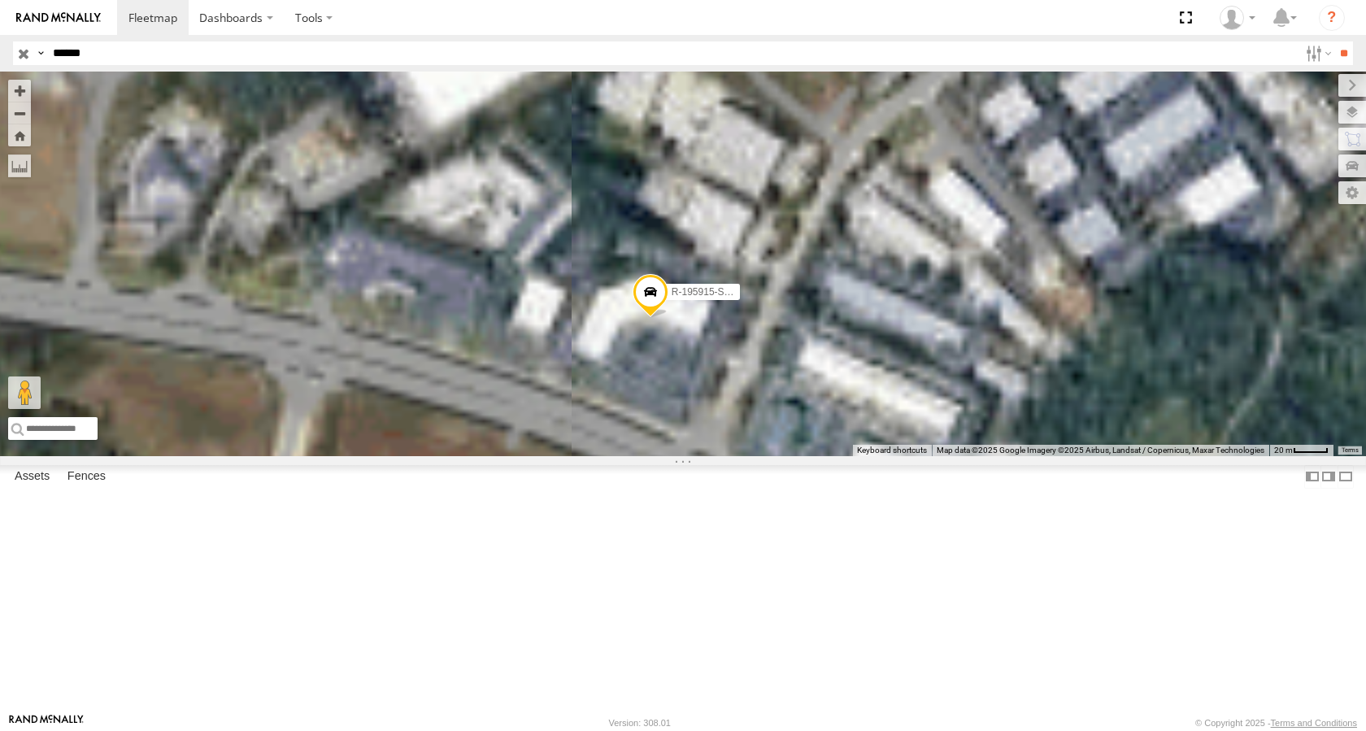
drag, startPoint x: 848, startPoint y: 445, endPoint x: 924, endPoint y: 491, distance: 88.7
click at [924, 456] on div "R-195915-Swing" at bounding box center [683, 264] width 1366 height 385
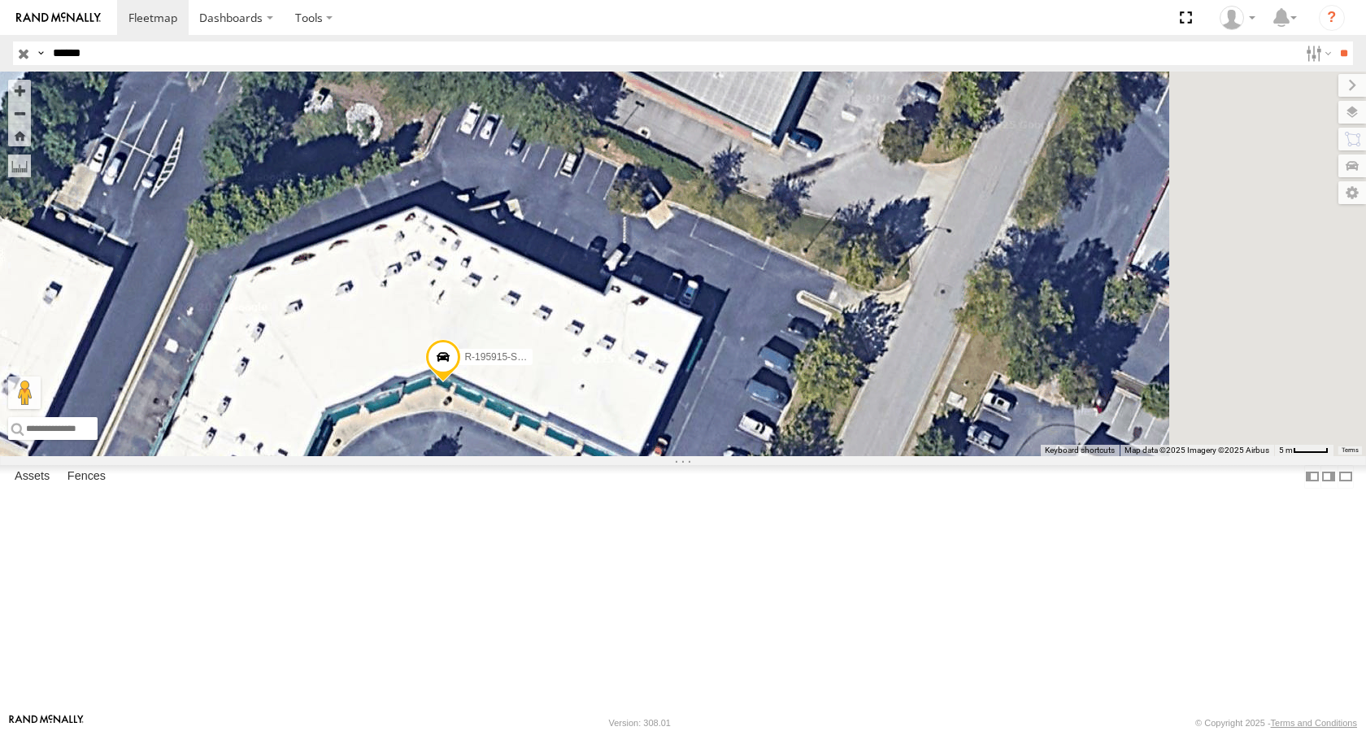
drag, startPoint x: 1009, startPoint y: 416, endPoint x: 895, endPoint y: 383, distance: 118.6
click at [902, 385] on div "R-195915-Swing" at bounding box center [683, 264] width 1366 height 385
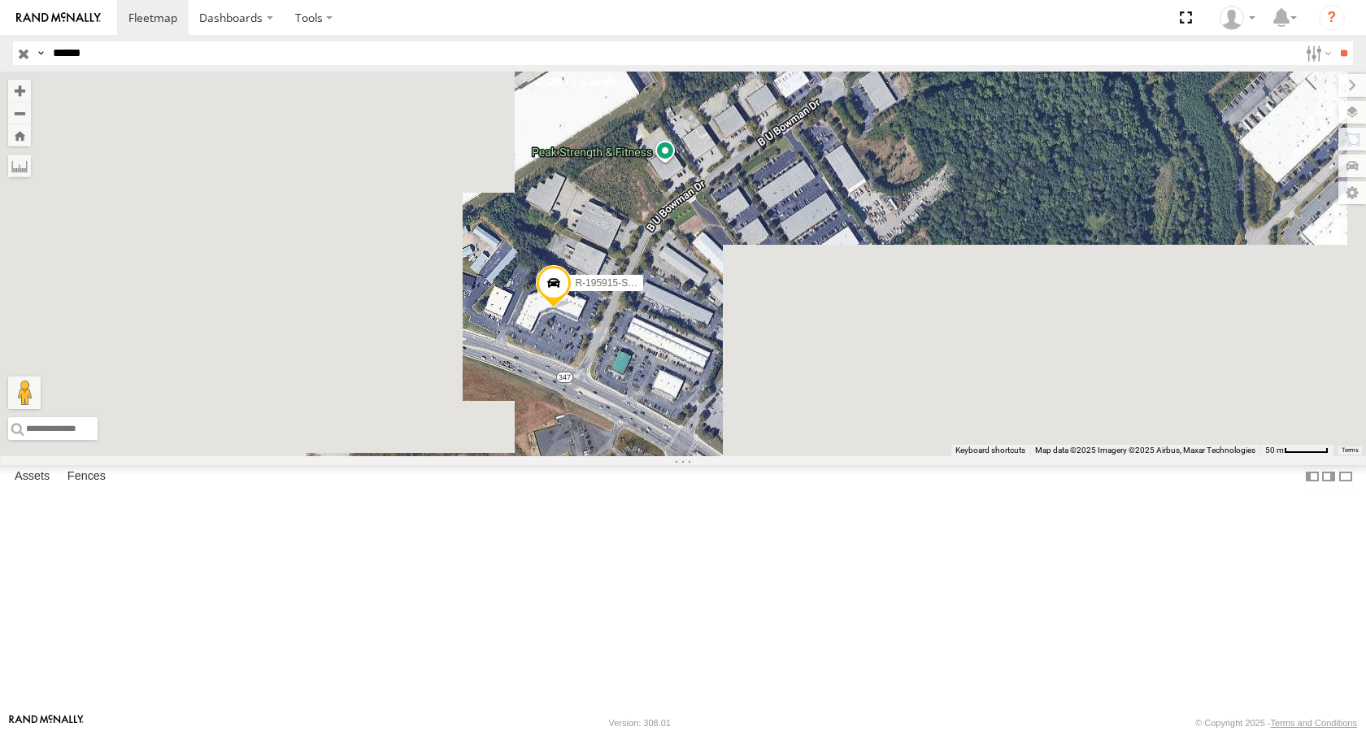
drag, startPoint x: 799, startPoint y: 456, endPoint x: 897, endPoint y: 446, distance: 98.1
click at [897, 446] on div "R-195915-Swing" at bounding box center [683, 264] width 1366 height 385
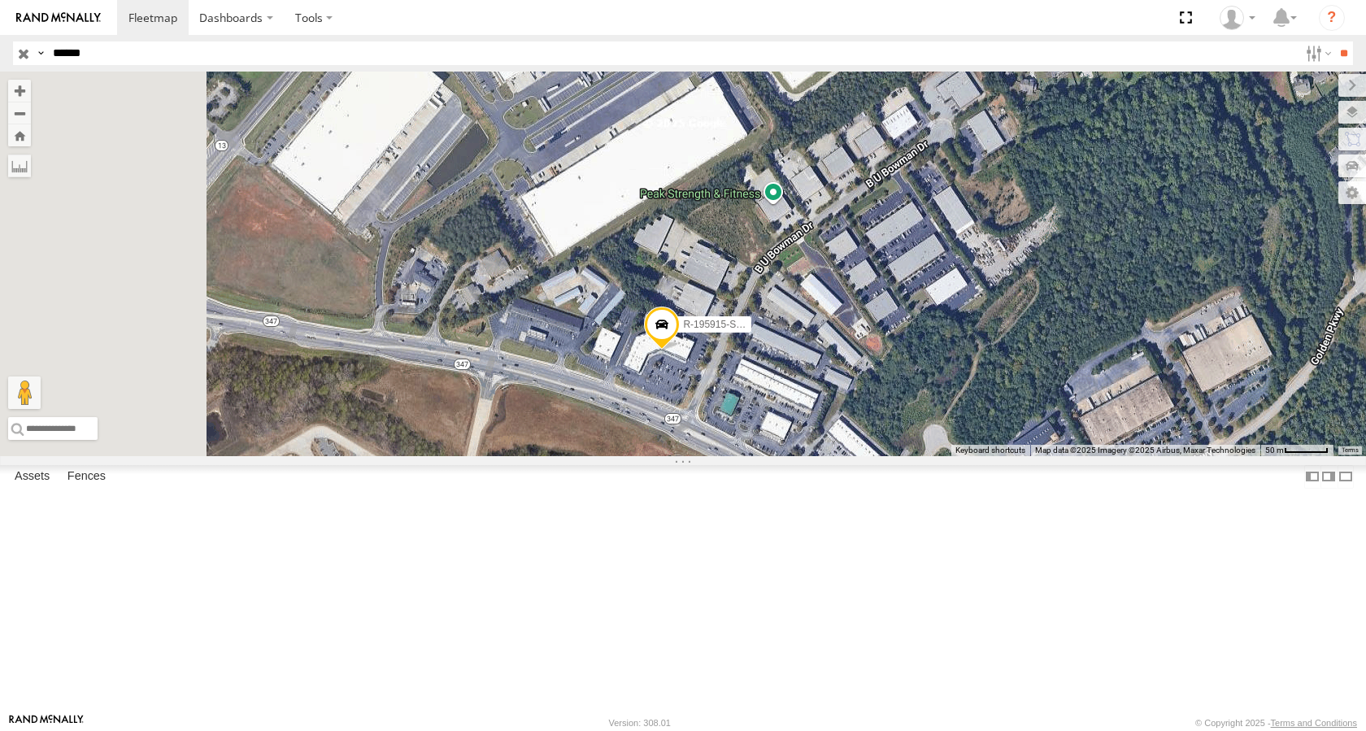
drag, startPoint x: 688, startPoint y: 214, endPoint x: 746, endPoint y: 262, distance: 75.1
click at [746, 262] on div "R-195915-Swing" at bounding box center [683, 264] width 1366 height 385
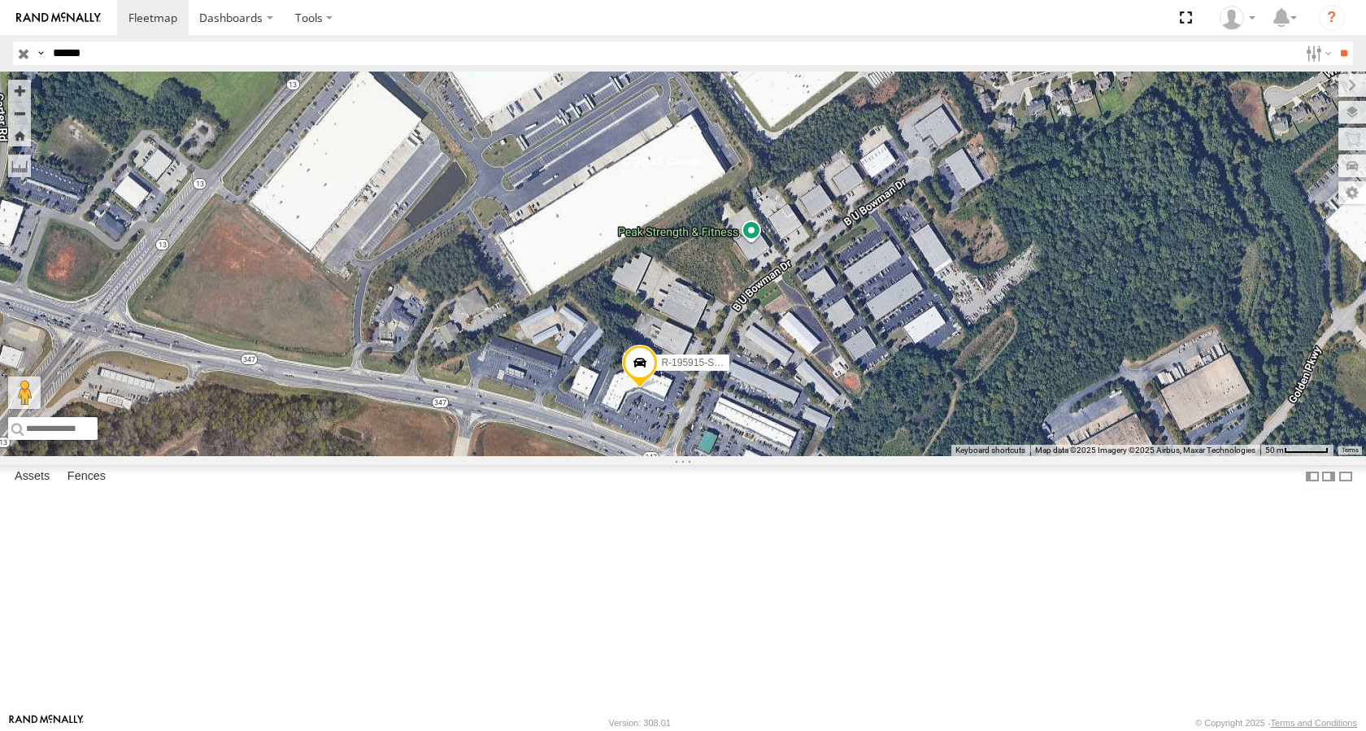
drag, startPoint x: 885, startPoint y: 472, endPoint x: 862, endPoint y: 514, distance: 48.0
click at [862, 456] on div "R-195915-Swing" at bounding box center [683, 264] width 1366 height 385
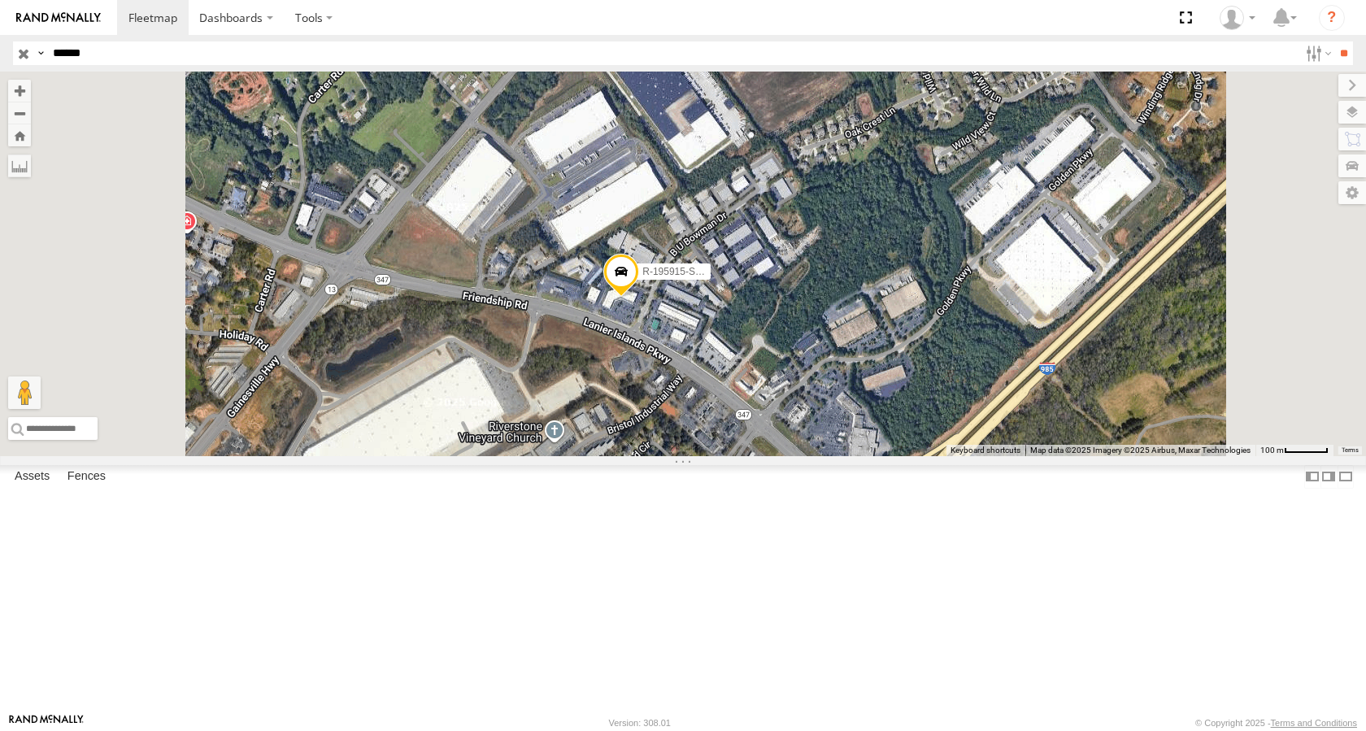
drag, startPoint x: 1016, startPoint y: 403, endPoint x: 1003, endPoint y: 393, distance: 16.8
click at [1003, 393] on div "R-195915-Swing" at bounding box center [683, 264] width 1366 height 385
